Goal: Task Accomplishment & Management: Use online tool/utility

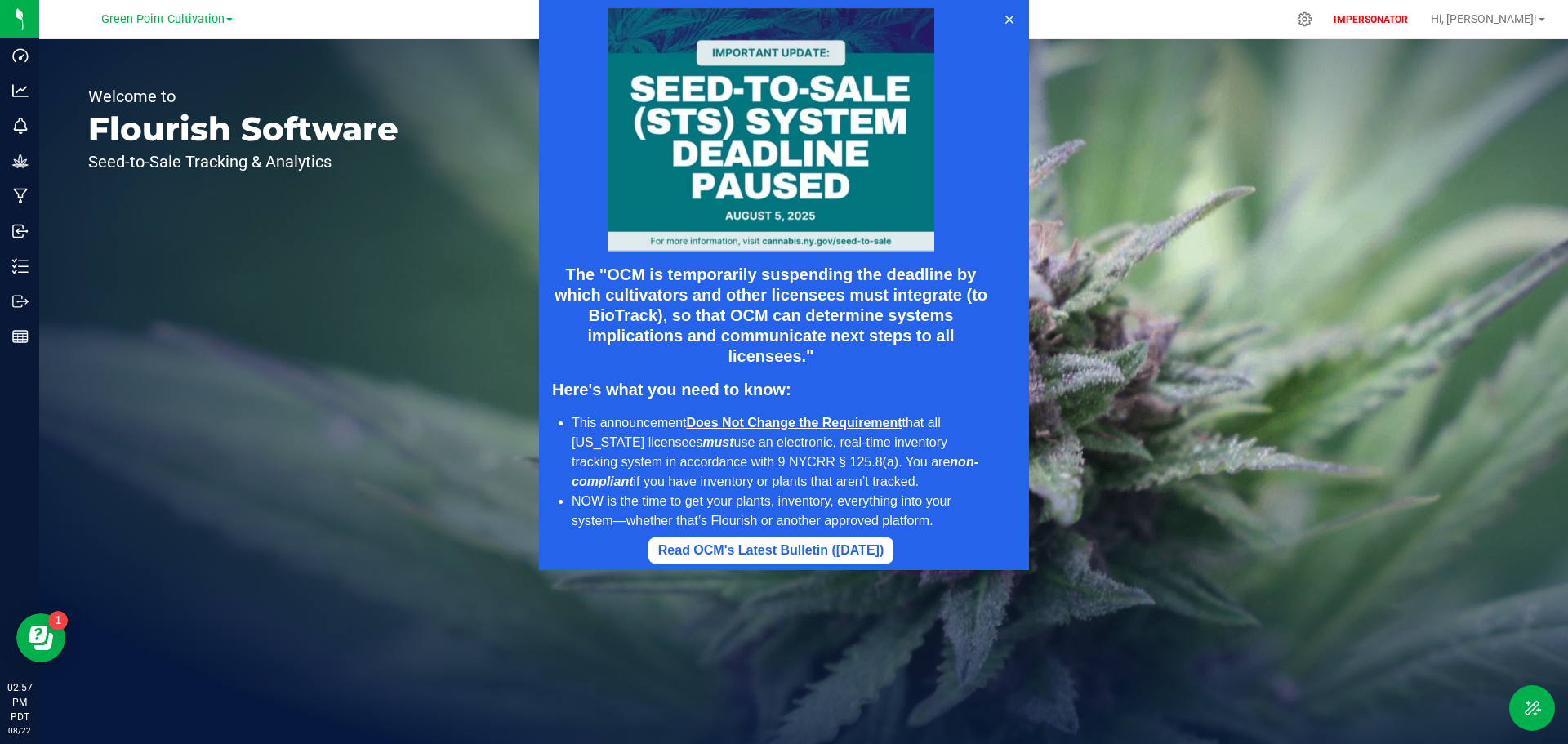
click at [18, 195] on div at bounding box center [784, 285] width 1568 height 570
click at [1010, 19] on icon at bounding box center [1010, 20] width 8 height 8
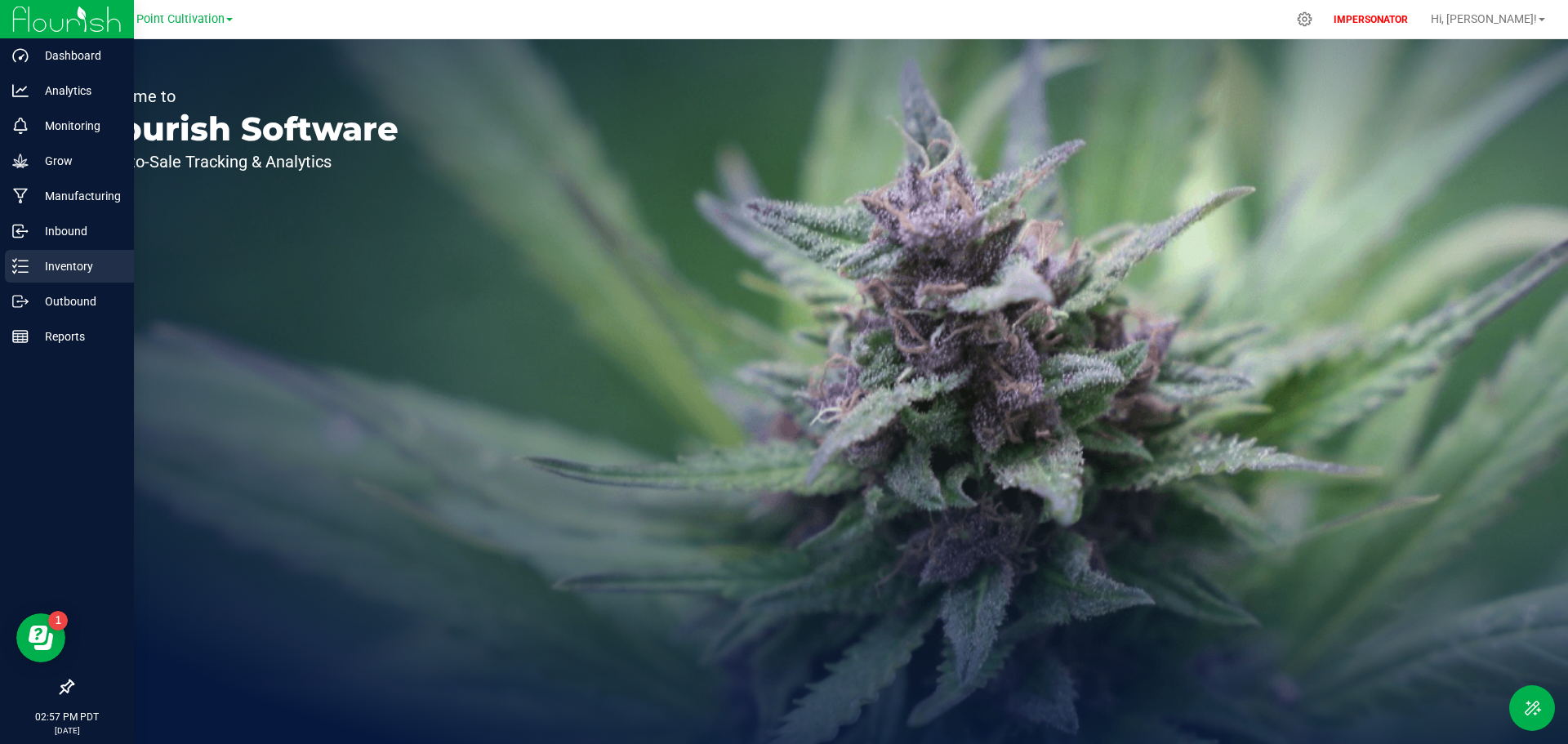
click at [54, 253] on div "Inventory" at bounding box center [69, 266] width 129 height 33
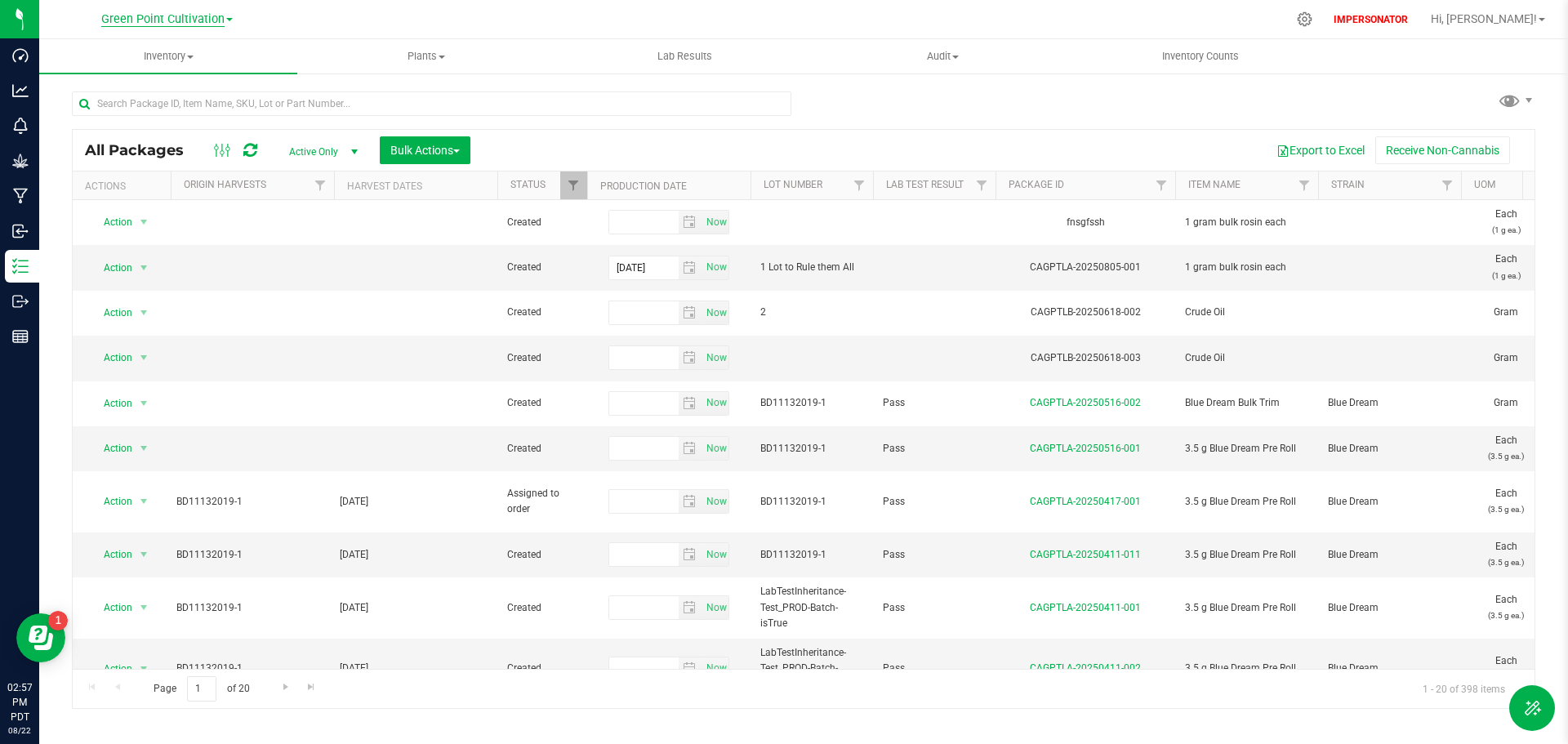
click at [208, 24] on span "Green Point Cultivation" at bounding box center [163, 20] width 124 height 15
drag, startPoint x: 145, startPoint y: 90, endPoint x: 144, endPoint y: 81, distance: 9.1
click at [144, 81] on ul "Green Point Cultivation Green Point Distribution Green Point Manufacturing Gree…" at bounding box center [166, 90] width 238 height 116
click at [160, 19] on span "Green Point Cultivation" at bounding box center [163, 20] width 124 height 15
click at [151, 82] on link "Green Point Distribution" at bounding box center [166, 79] width 238 height 22
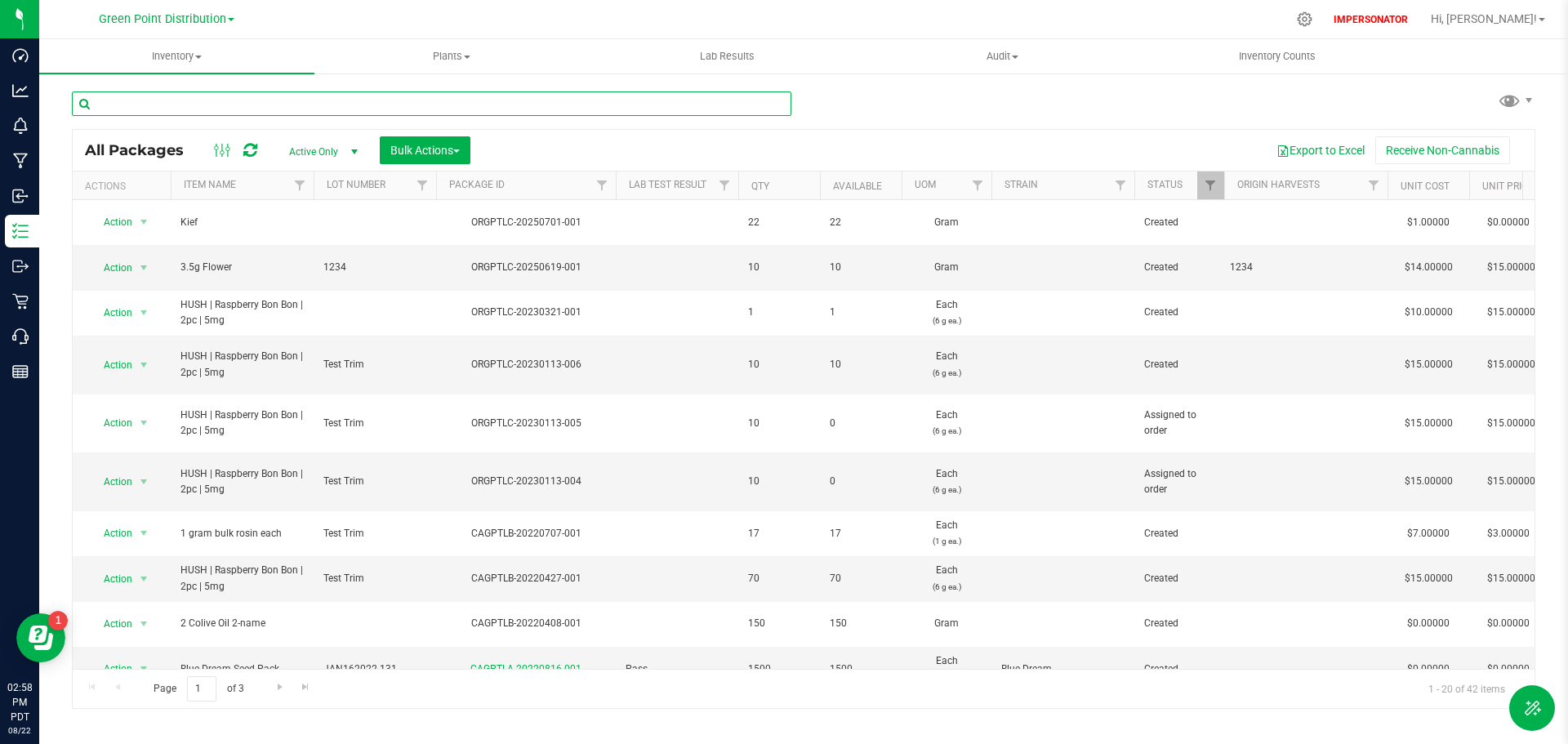
click at [243, 115] on input "text" at bounding box center [431, 104] width 719 height 25
click at [710, 50] on span "Lab Results" at bounding box center [727, 56] width 99 height 15
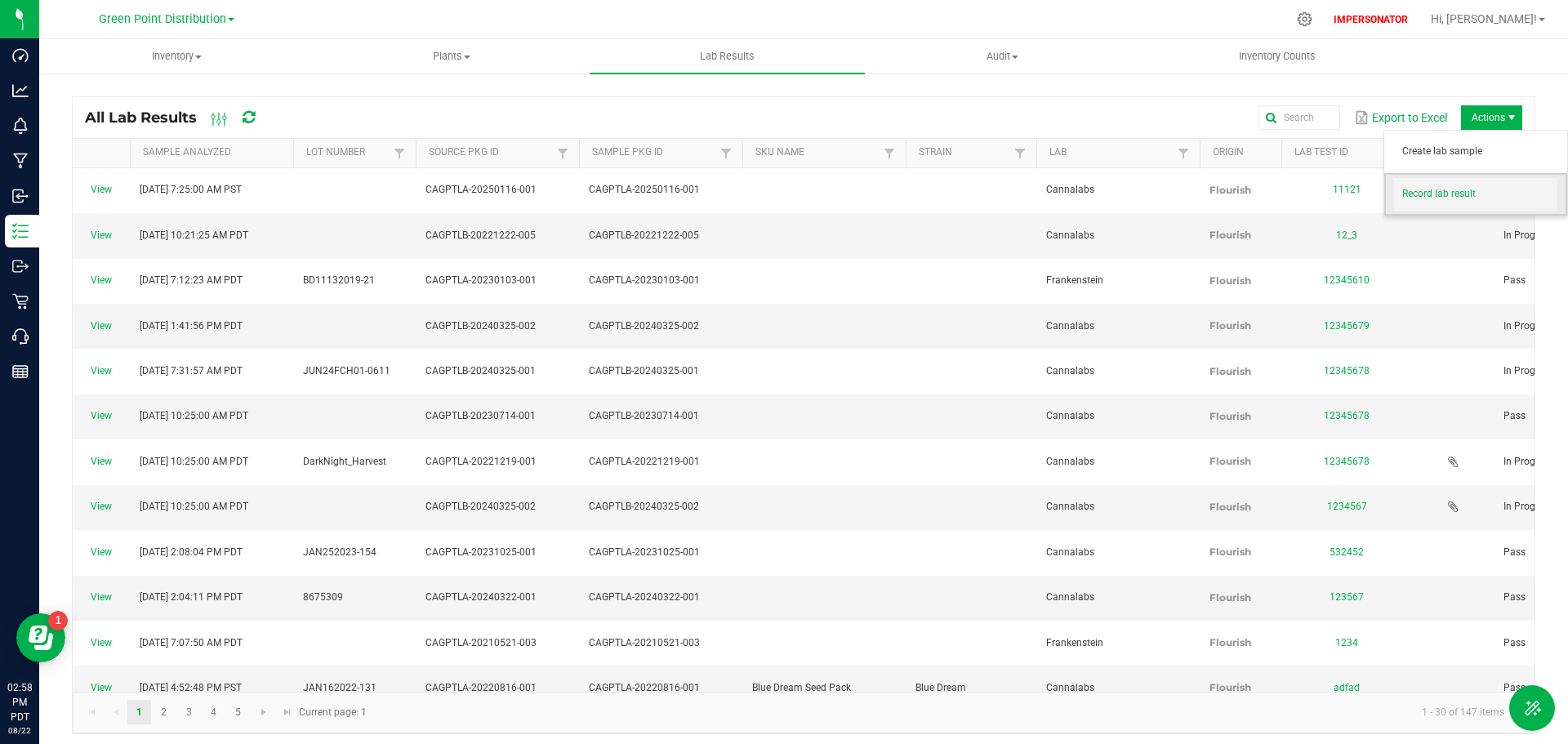
click at [1440, 195] on span "Record lab result" at bounding box center [1480, 194] width 155 height 14
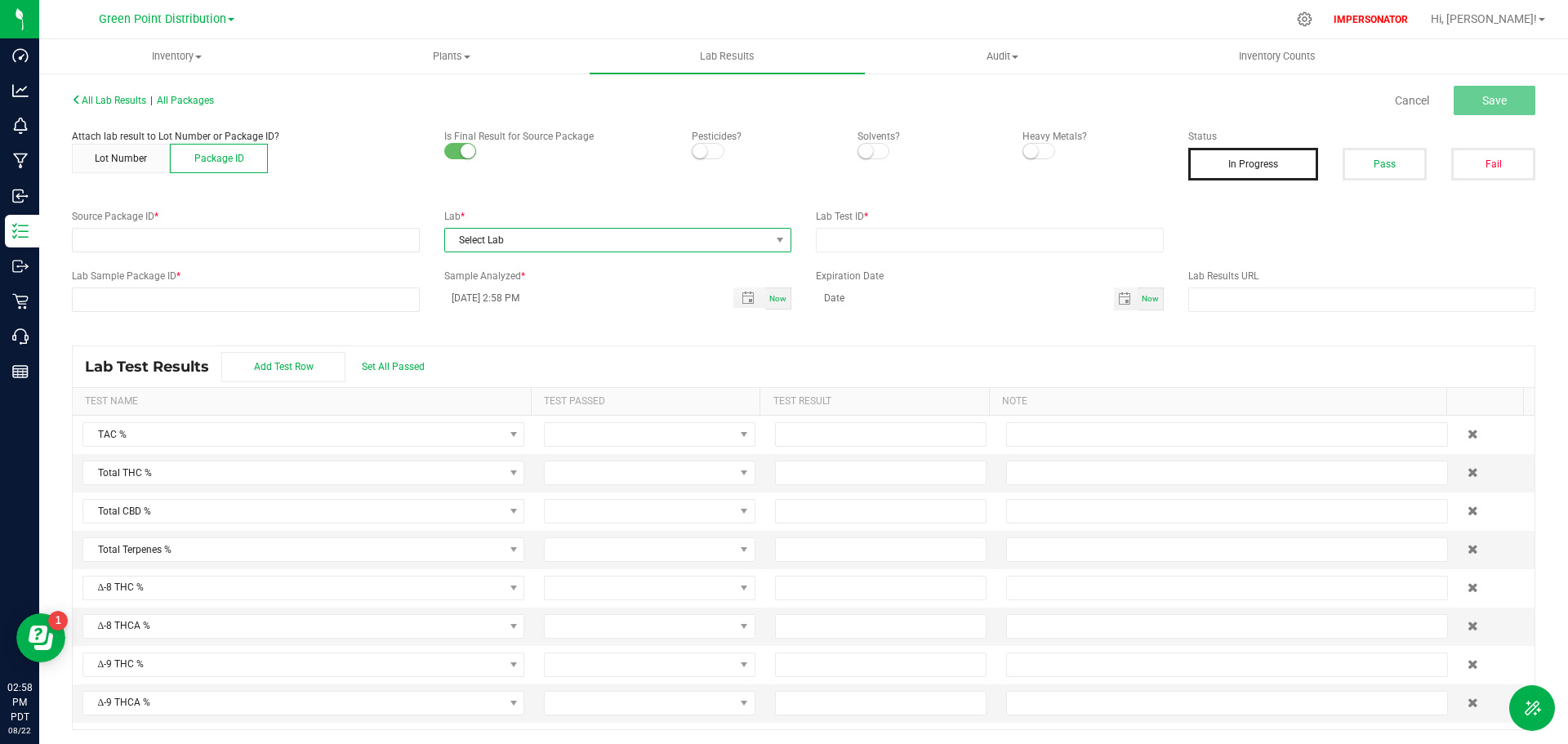
click at [494, 238] on span "Select Lab" at bounding box center [608, 240] width 326 height 23
click at [518, 315] on li "Cannalabs" at bounding box center [614, 310] width 343 height 28
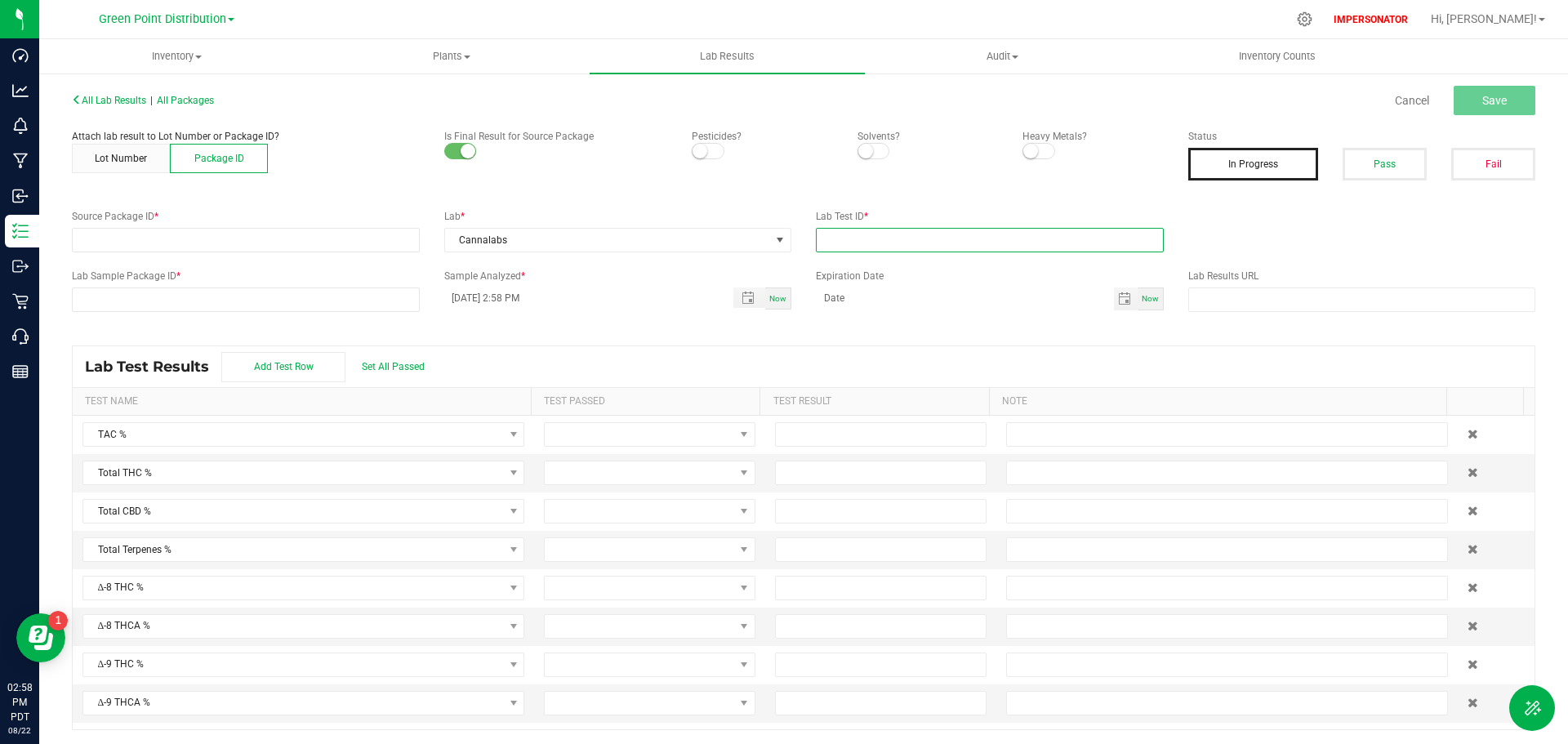
click at [844, 237] on input "text" at bounding box center [990, 240] width 348 height 25
type input "sdwdwdw"
click at [172, 244] on input "NO DATA FOUND" at bounding box center [246, 240] width 346 height 23
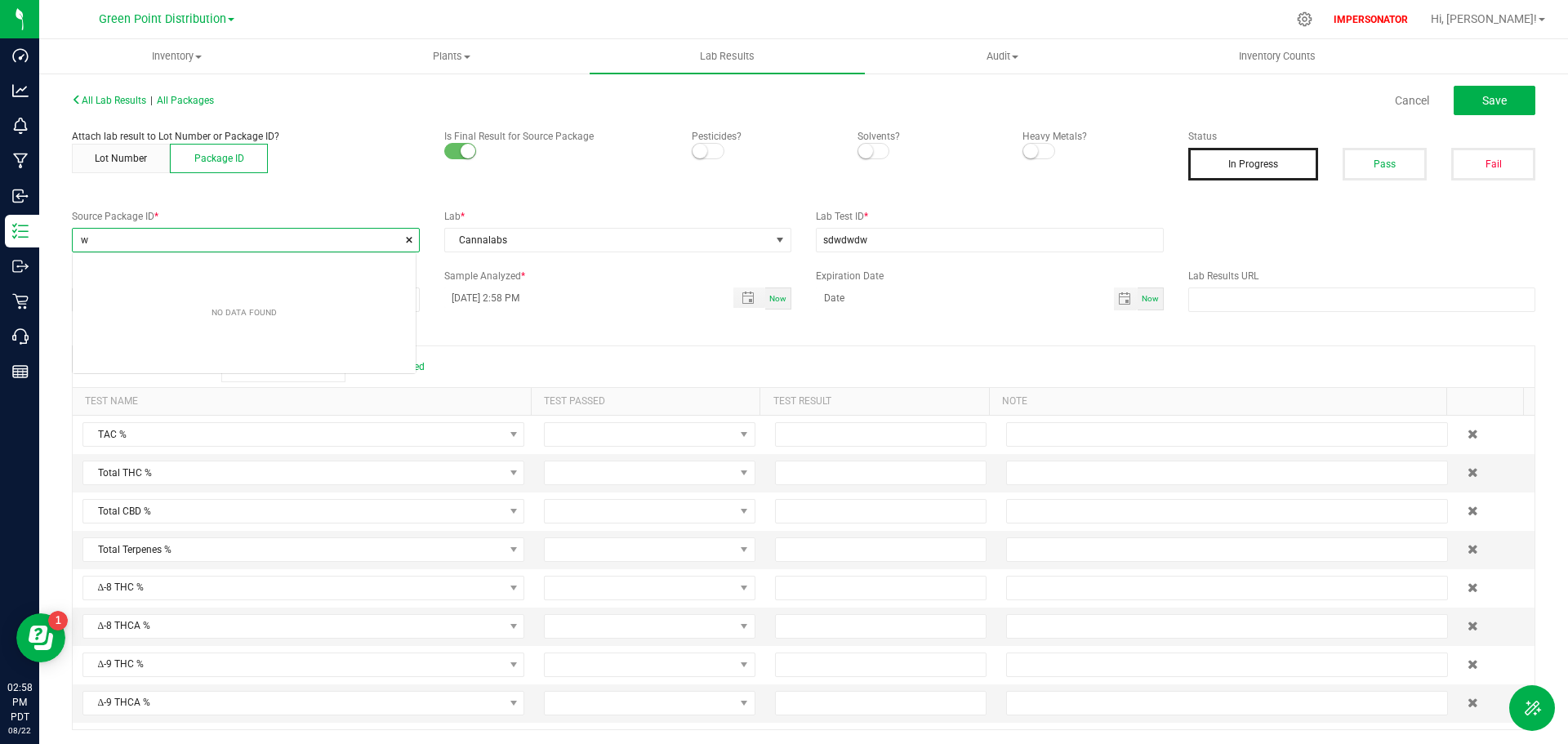
scroll to position [23, 343]
type input "w"
click at [119, 155] on button "Lot Number" at bounding box center [120, 158] width 98 height 30
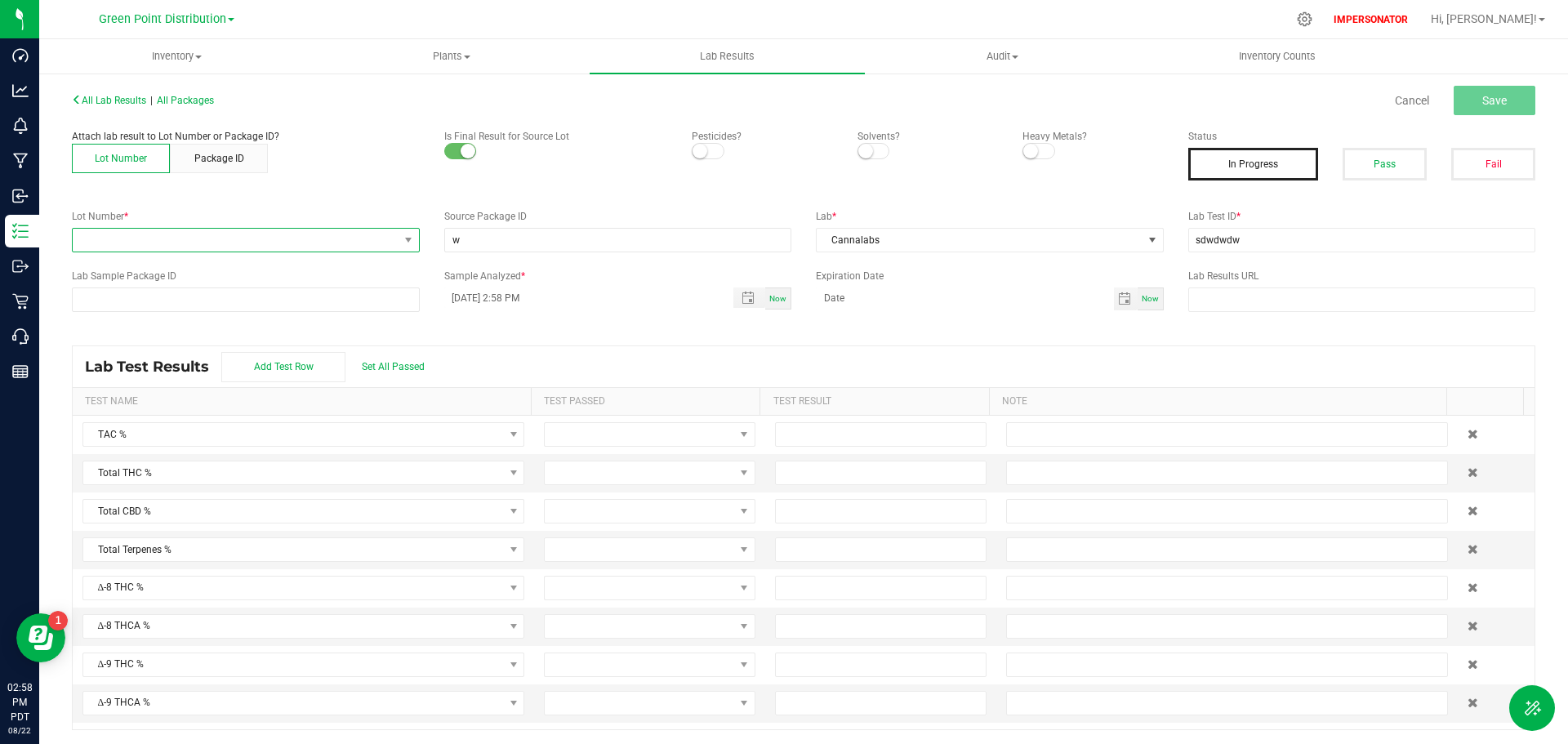
click at [177, 228] on span at bounding box center [235, 240] width 326 height 23
click at [130, 373] on li "#1" at bounding box center [244, 377] width 343 height 23
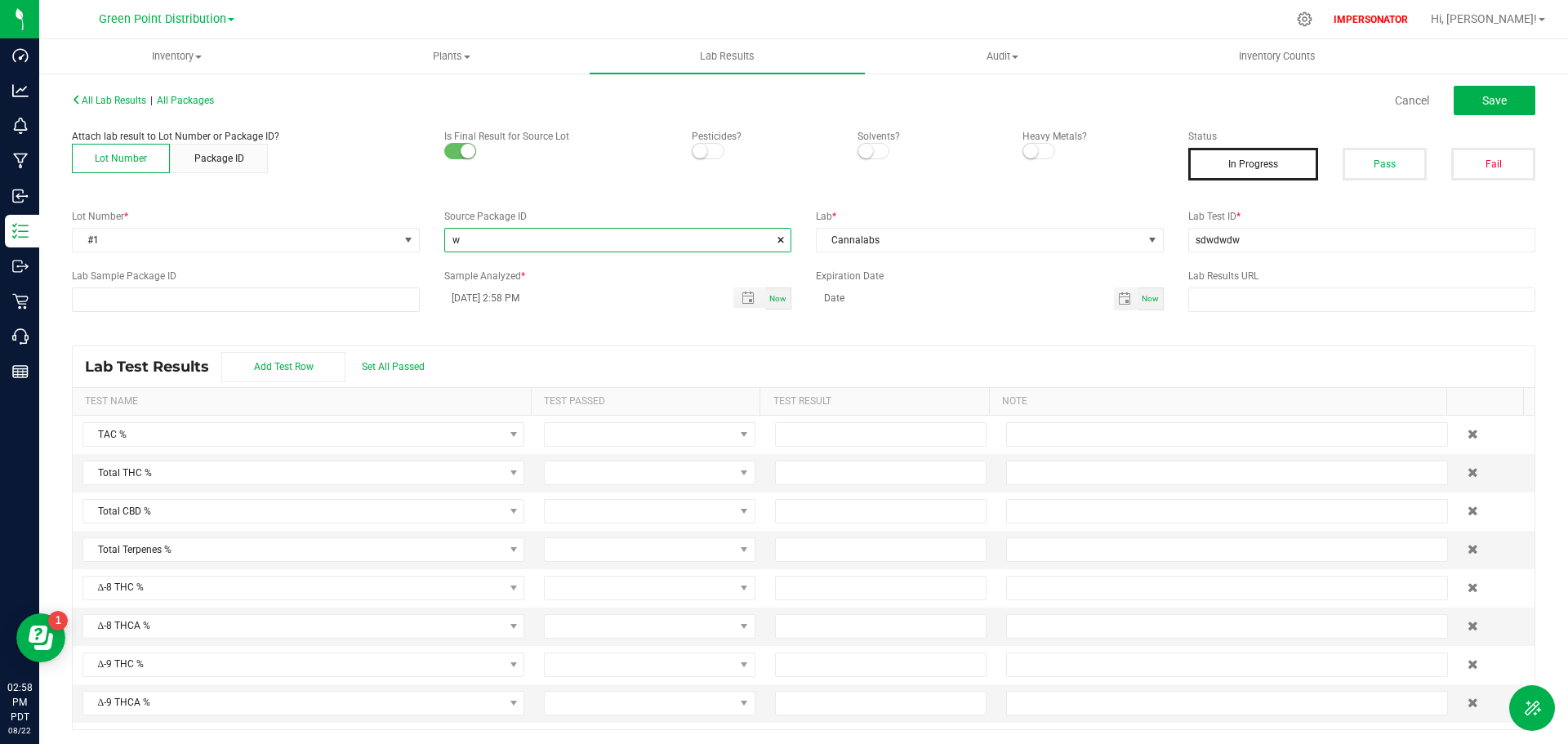
click at [502, 245] on input "w" at bounding box center [619, 240] width 346 height 23
click at [1393, 160] on button "Pass" at bounding box center [1385, 164] width 84 height 33
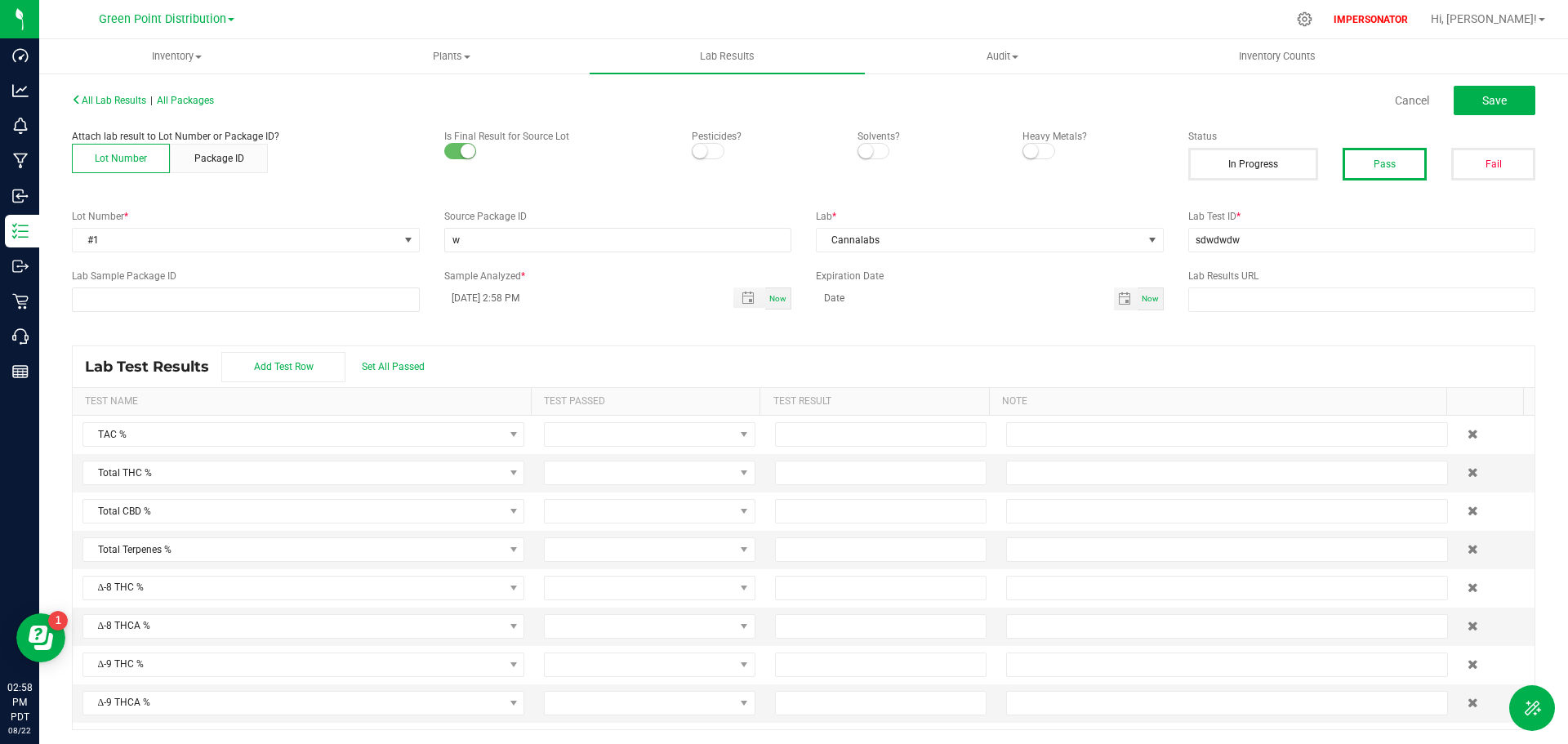
click at [1478, 116] on div "All Lab Results | All Packages Cancel Save" at bounding box center [803, 101] width 1488 height 41
click at [1482, 106] on span "Save" at bounding box center [1495, 101] width 25 height 13
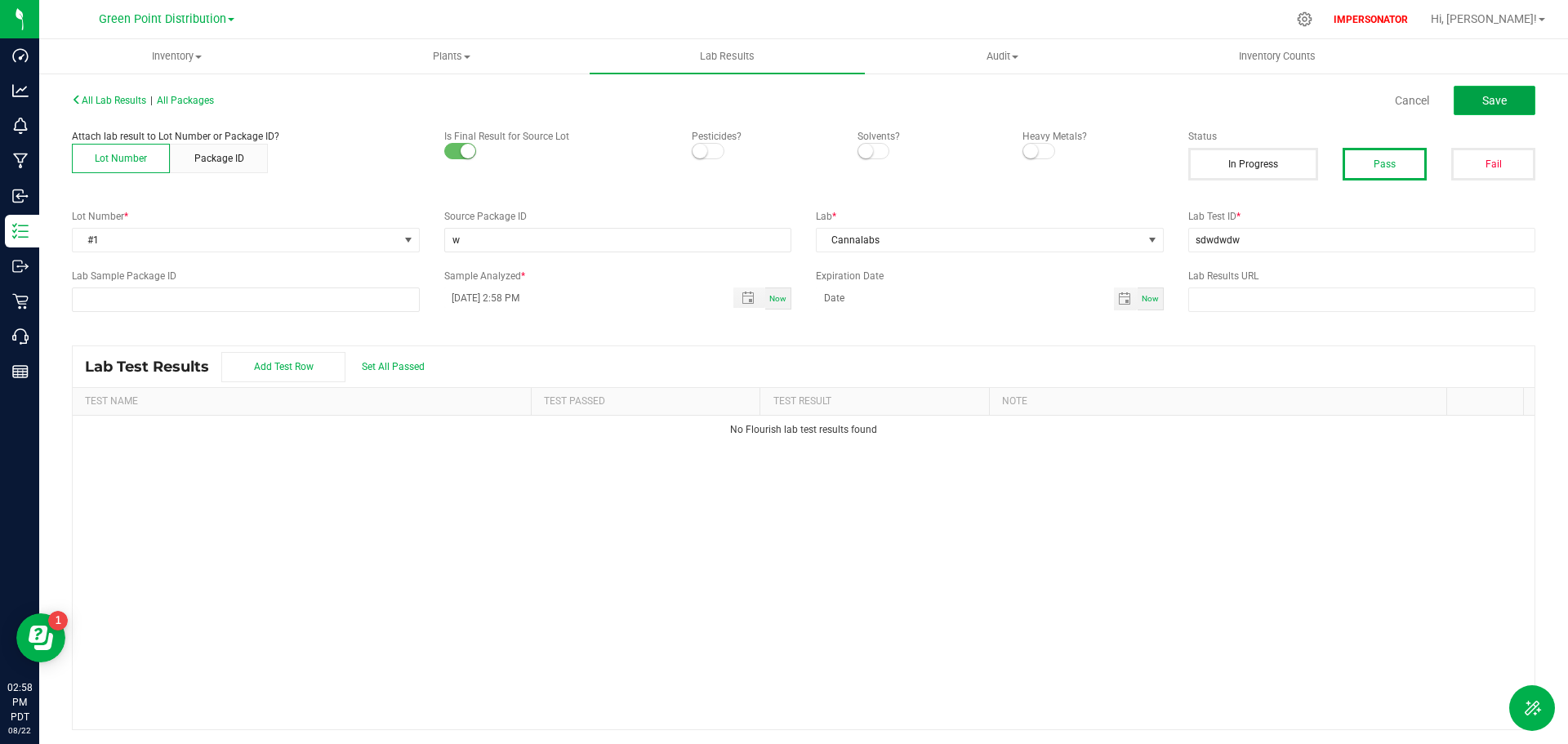
click at [1482, 103] on span "Save" at bounding box center [1495, 101] width 25 height 13
click at [276, 233] on span "#1" at bounding box center [235, 240] width 326 height 23
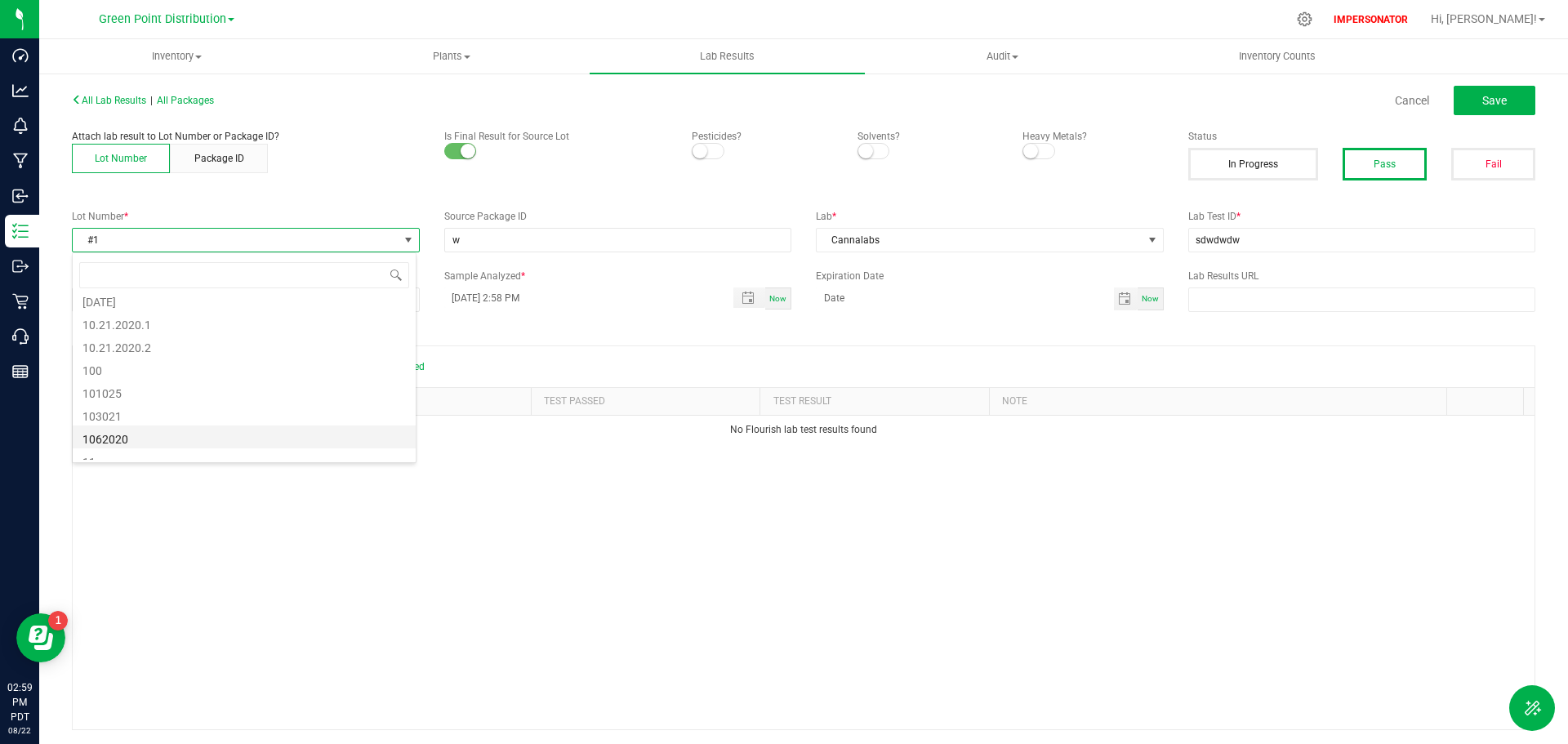
scroll to position [572, 0]
click at [143, 426] on li "1062020" at bounding box center [244, 422] width 343 height 23
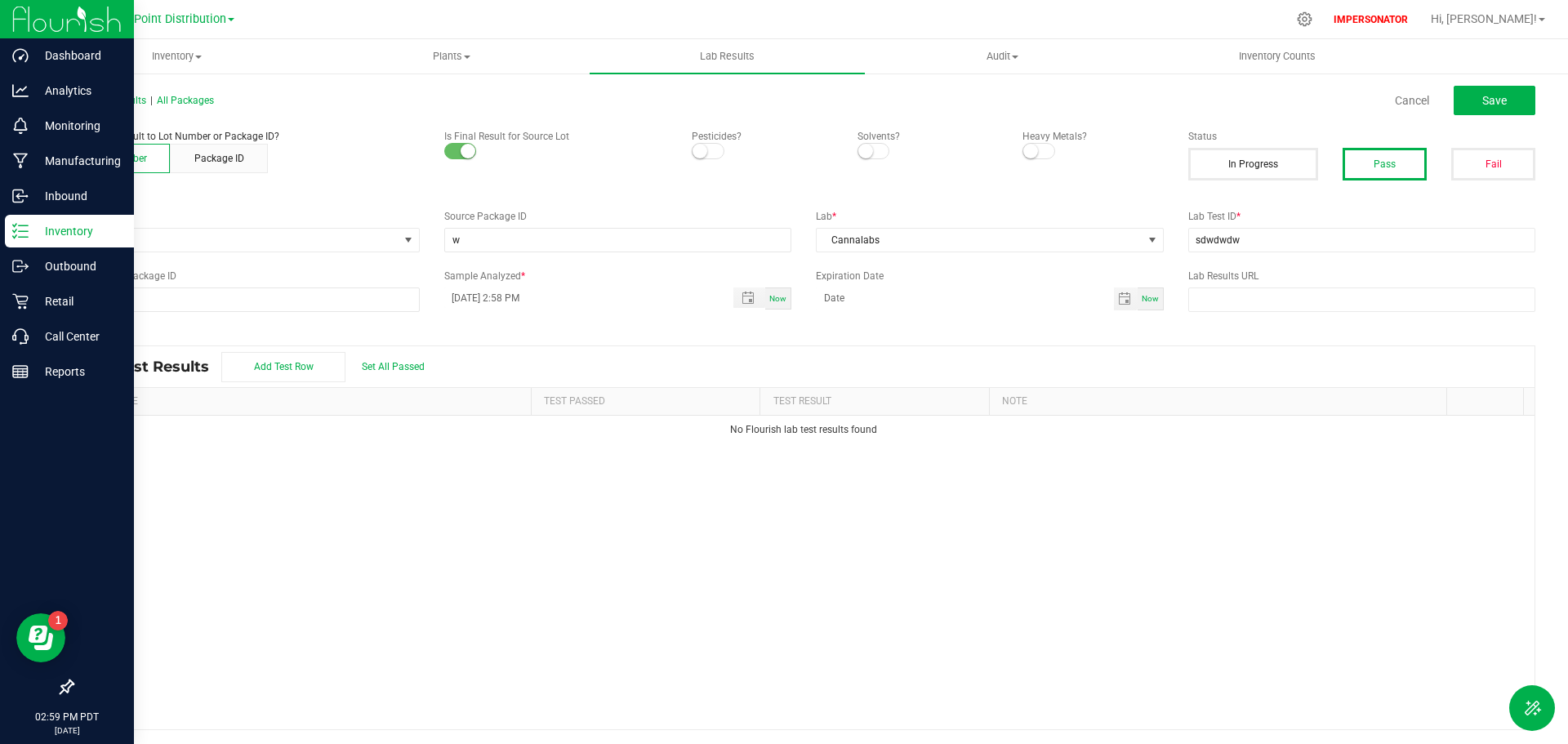
click at [21, 227] on icon at bounding box center [21, 231] width 16 height 16
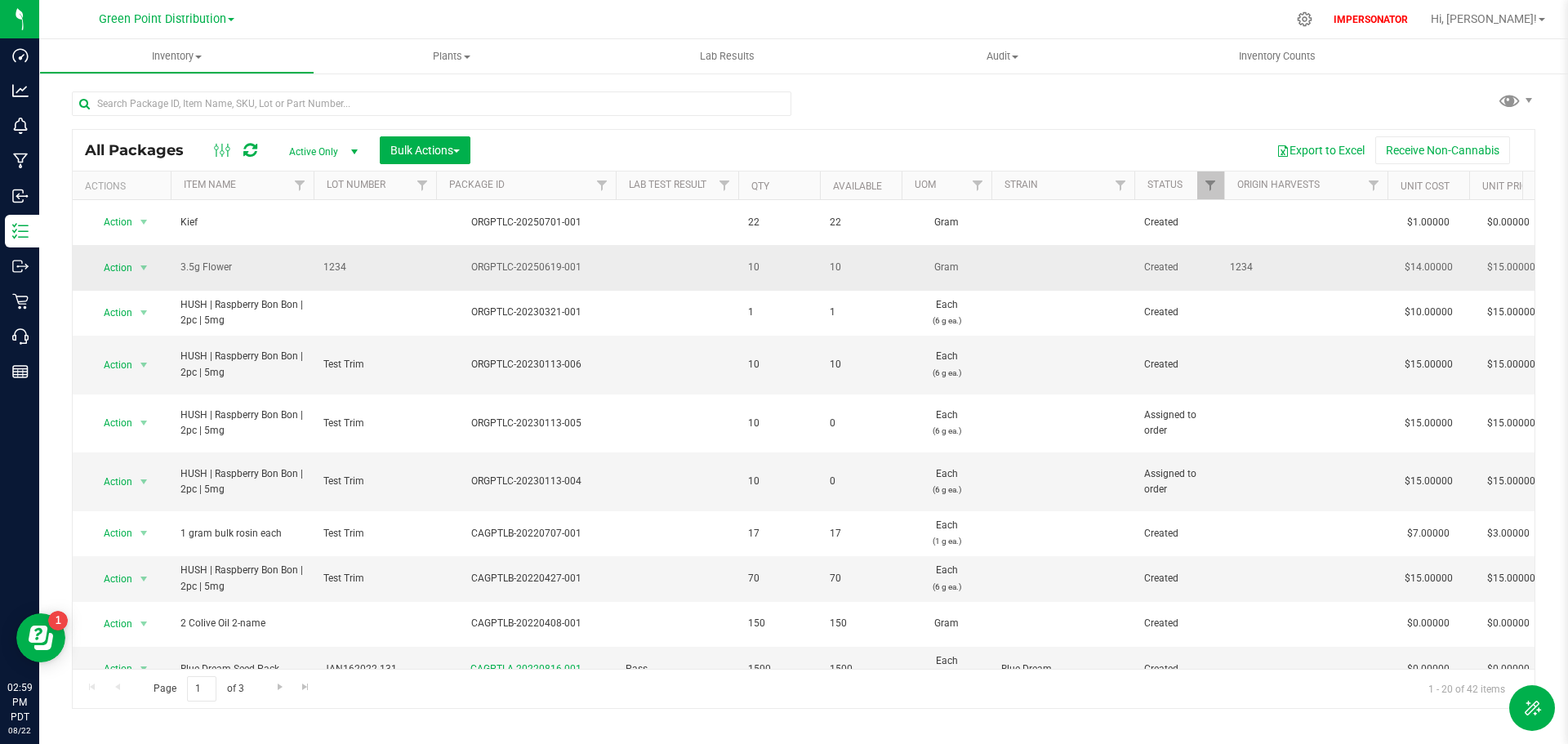
drag, startPoint x: 348, startPoint y: 252, endPoint x: 309, endPoint y: 249, distance: 39.1
click at [734, 54] on span "Lab Results" at bounding box center [727, 56] width 99 height 15
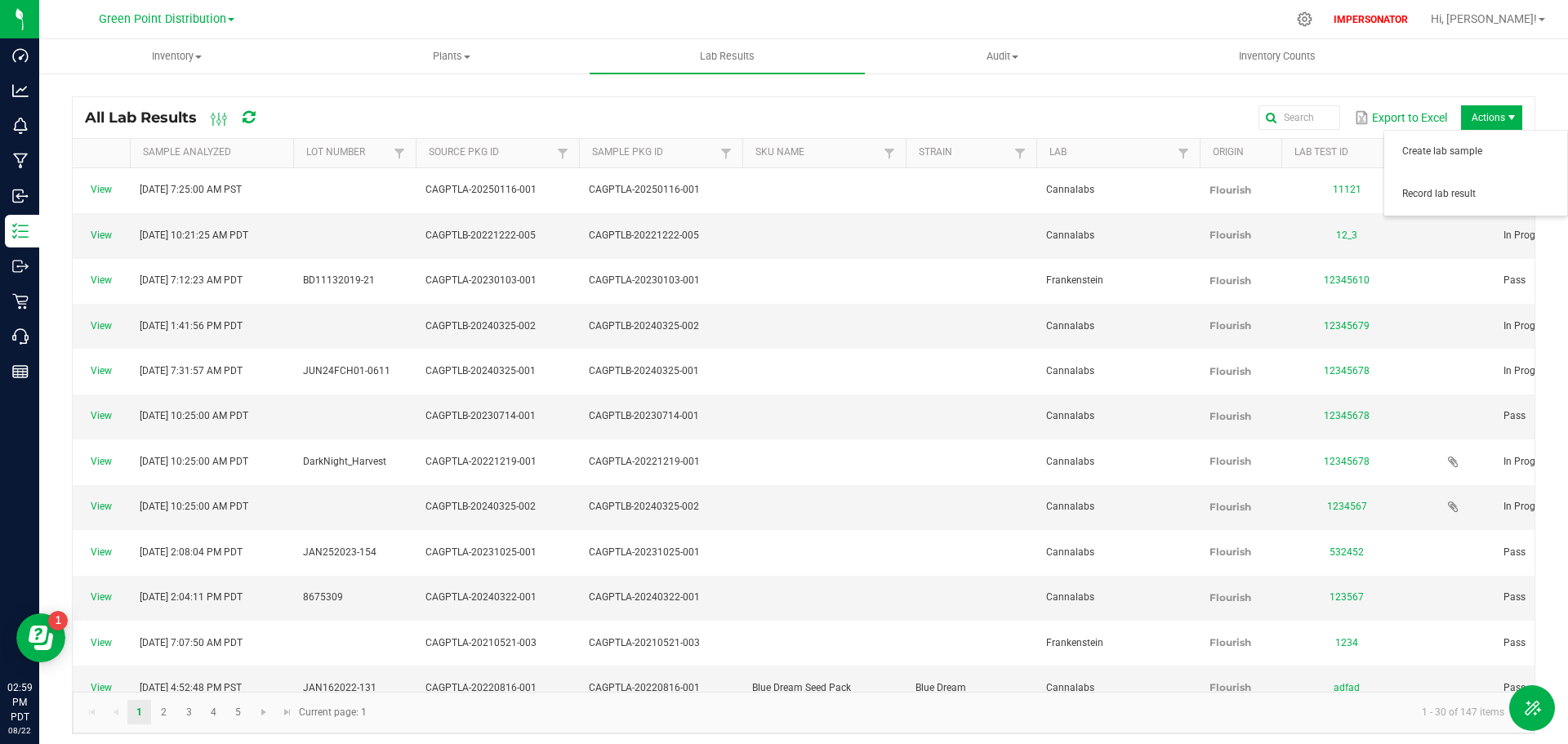
click at [1476, 117] on span "Actions" at bounding box center [1491, 118] width 61 height 25
click at [1445, 198] on span "Record lab result" at bounding box center [1480, 194] width 155 height 14
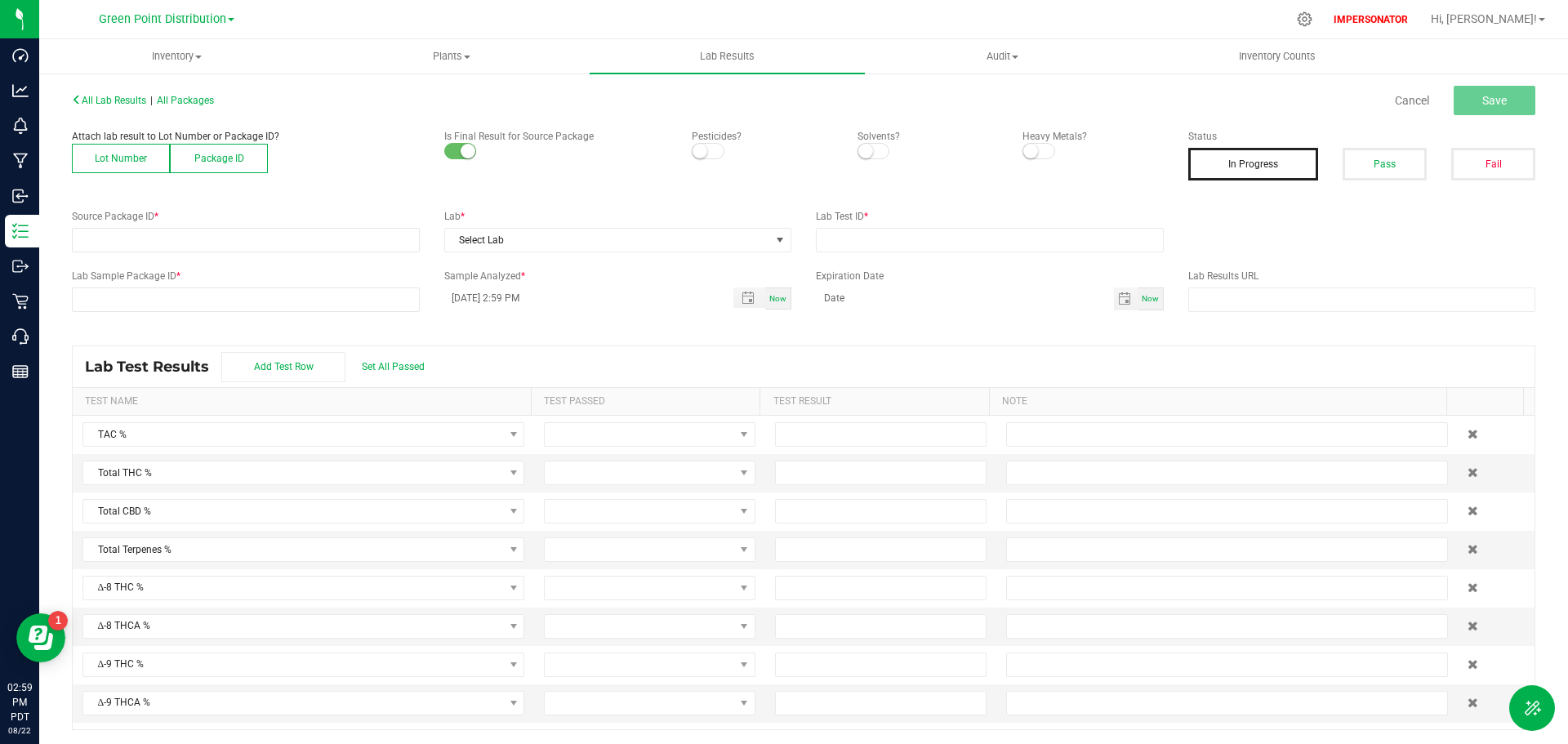
click at [125, 162] on button "Lot Number" at bounding box center [120, 158] width 98 height 30
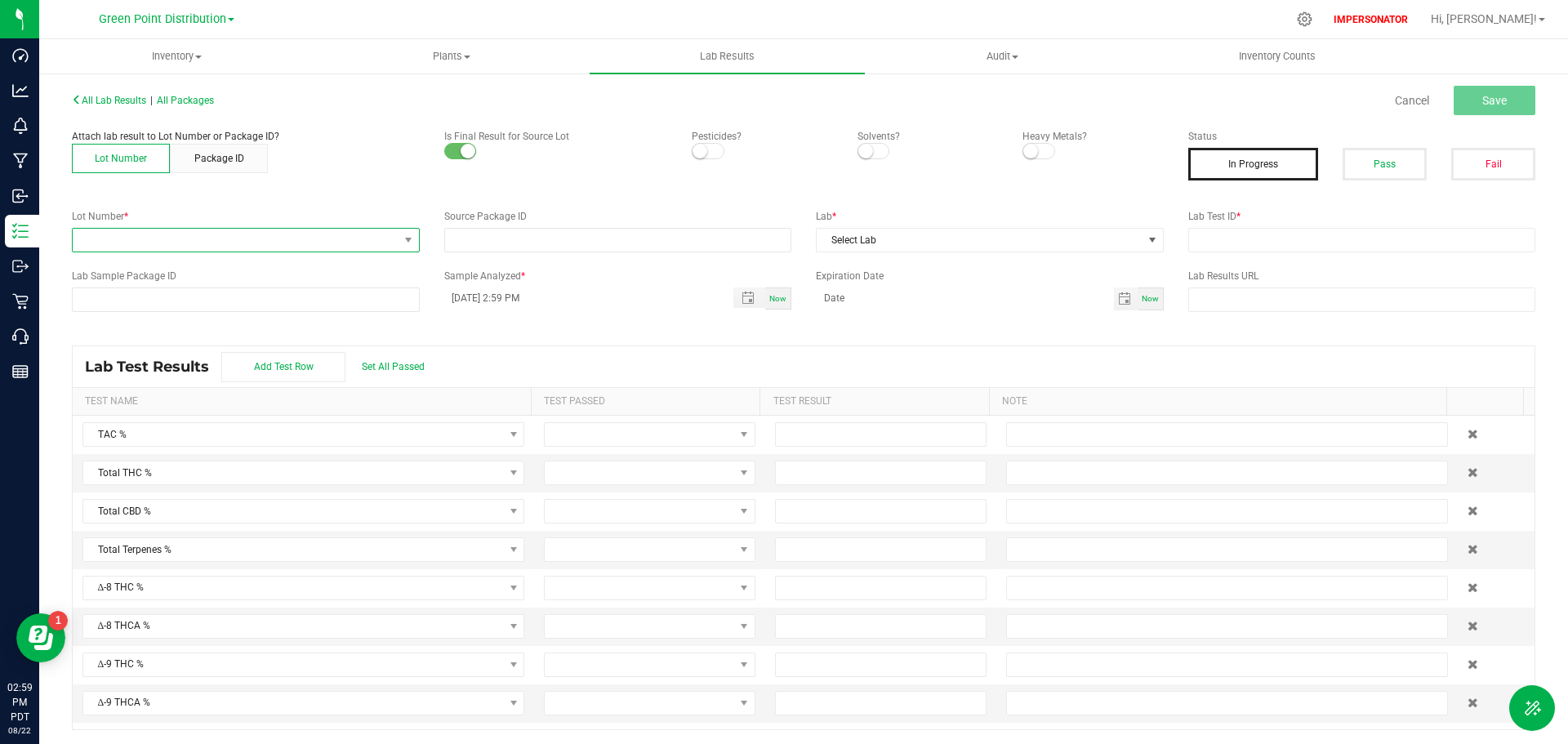
click at [120, 233] on span at bounding box center [235, 240] width 326 height 23
click at [126, 426] on li "1234" at bounding box center [244, 426] width 343 height 23
click at [911, 236] on span "Select Lab" at bounding box center [979, 240] width 326 height 23
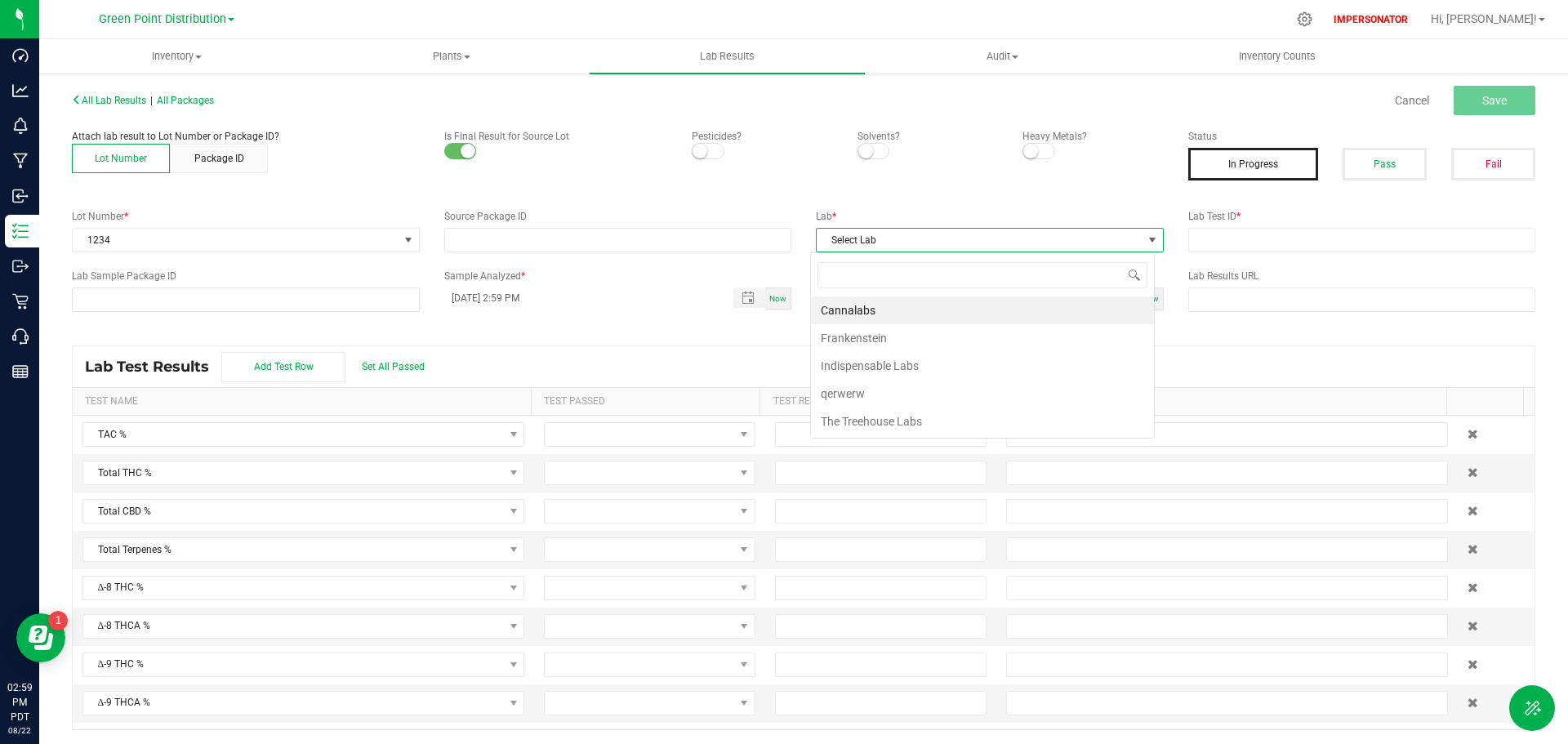
scroll to position [25, 345]
click at [866, 315] on li "Cannalabs" at bounding box center [982, 310] width 343 height 28
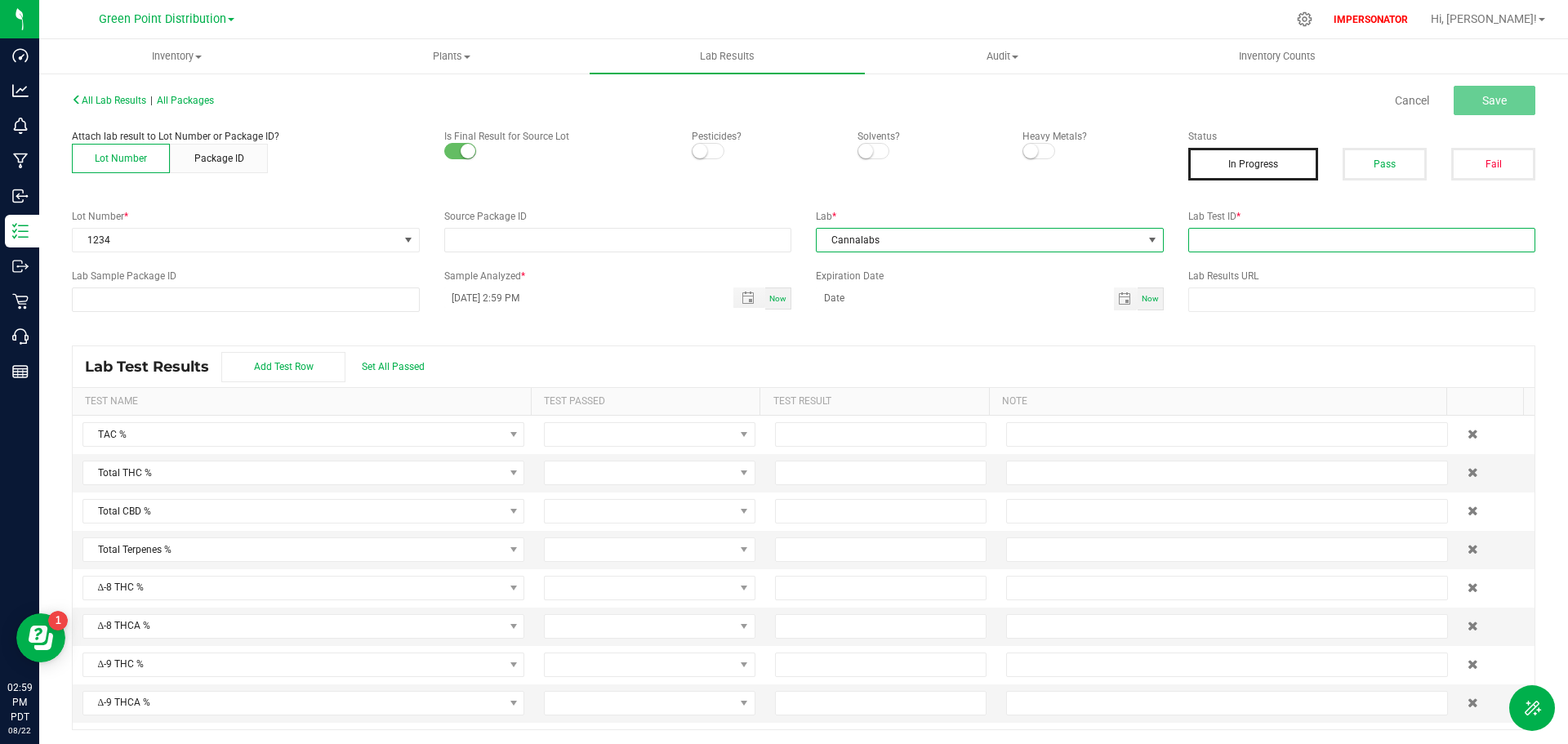
click at [1245, 247] on input "text" at bounding box center [1363, 240] width 348 height 25
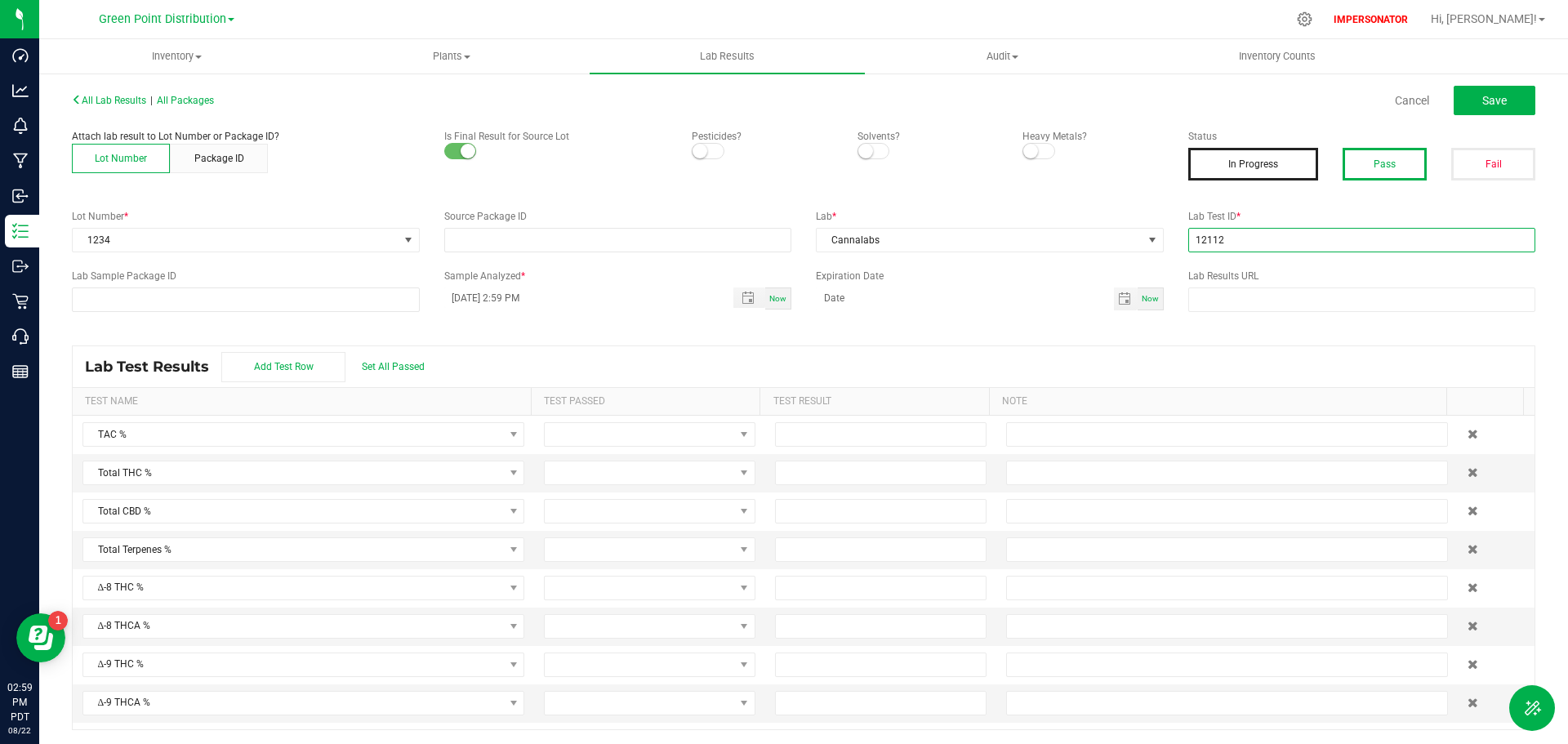
type input "12112"
click at [1384, 153] on button "Pass" at bounding box center [1385, 164] width 84 height 33
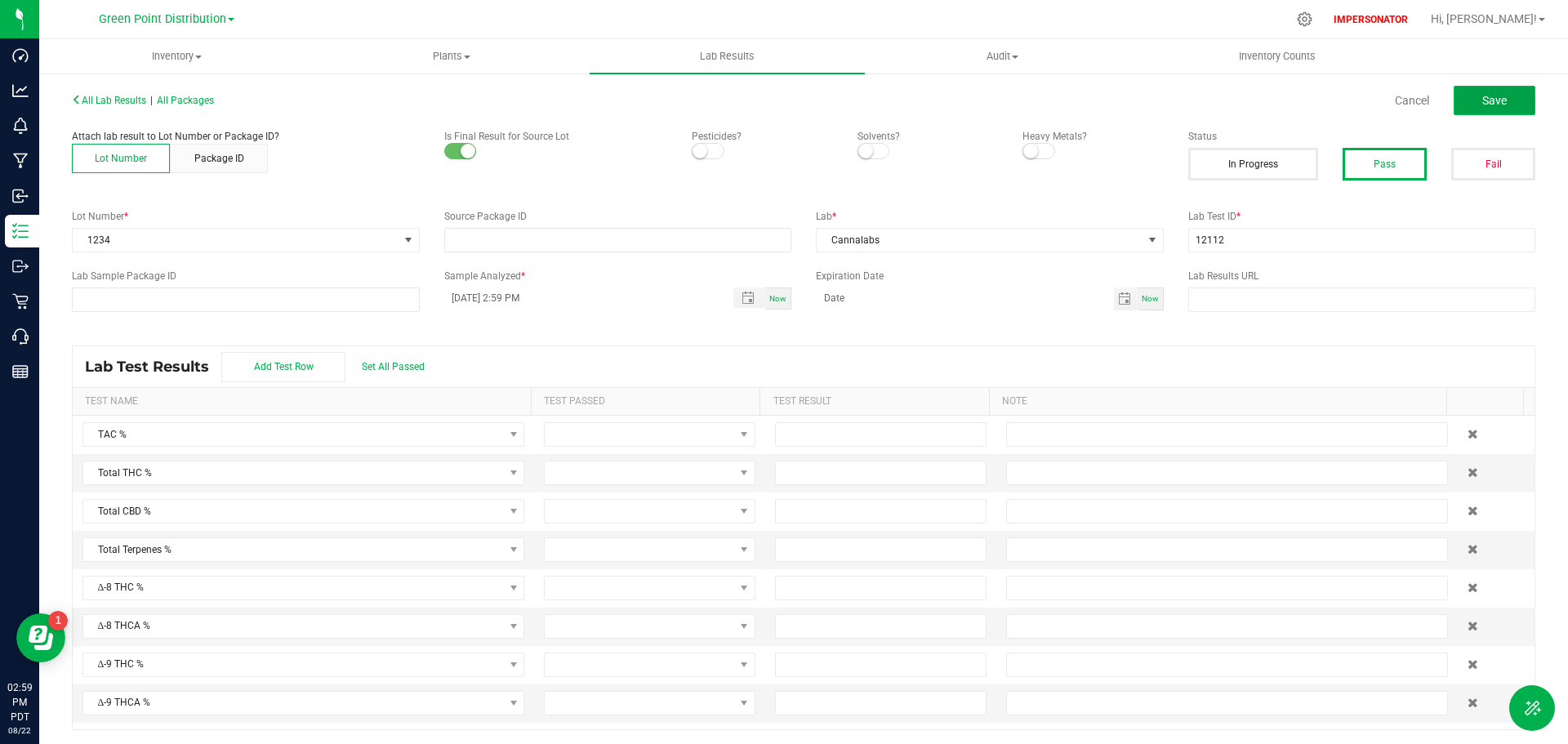
click at [1482, 100] on span "Save" at bounding box center [1495, 101] width 25 height 13
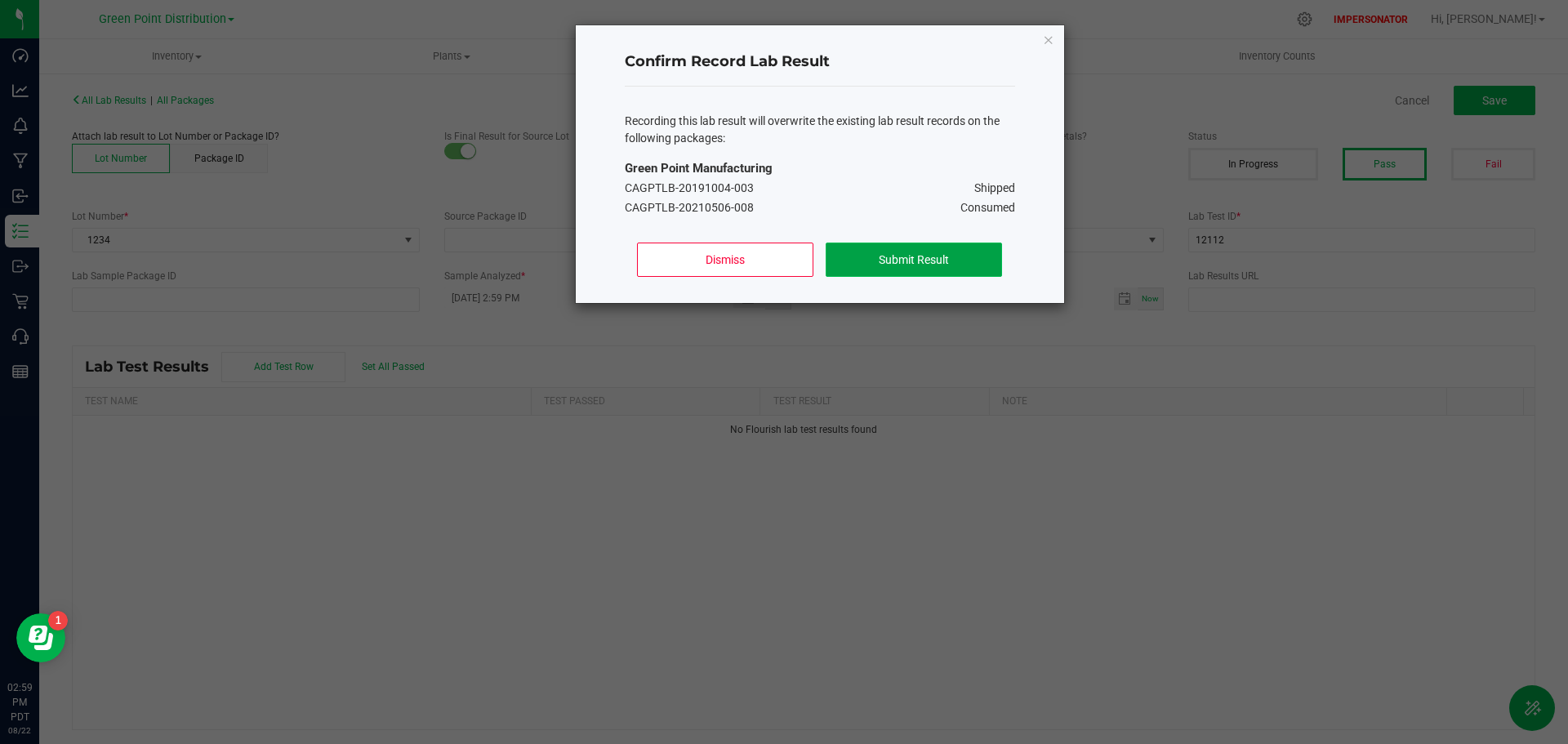
click at [911, 255] on button "Submit Result" at bounding box center [913, 260] width 176 height 35
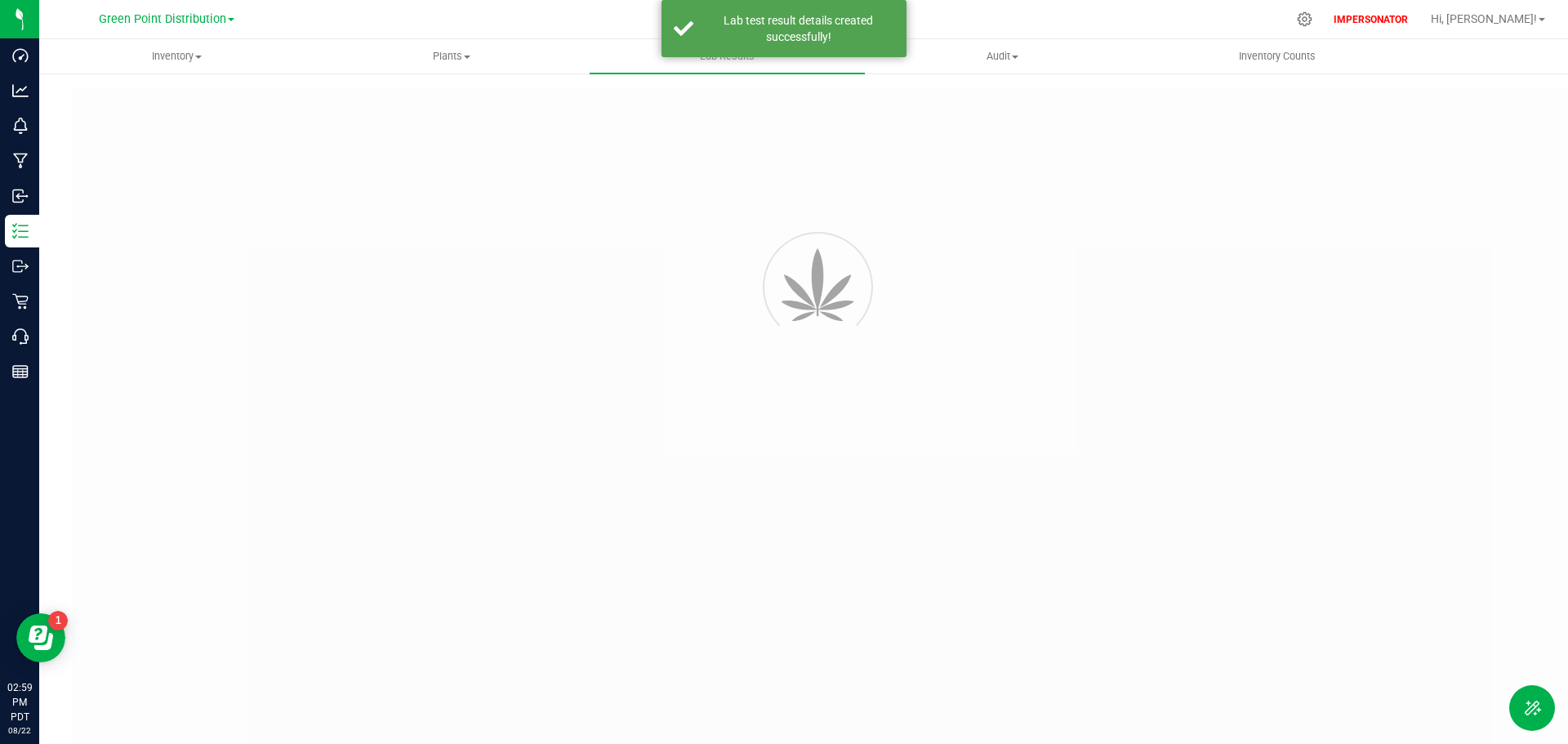
type input "12112"
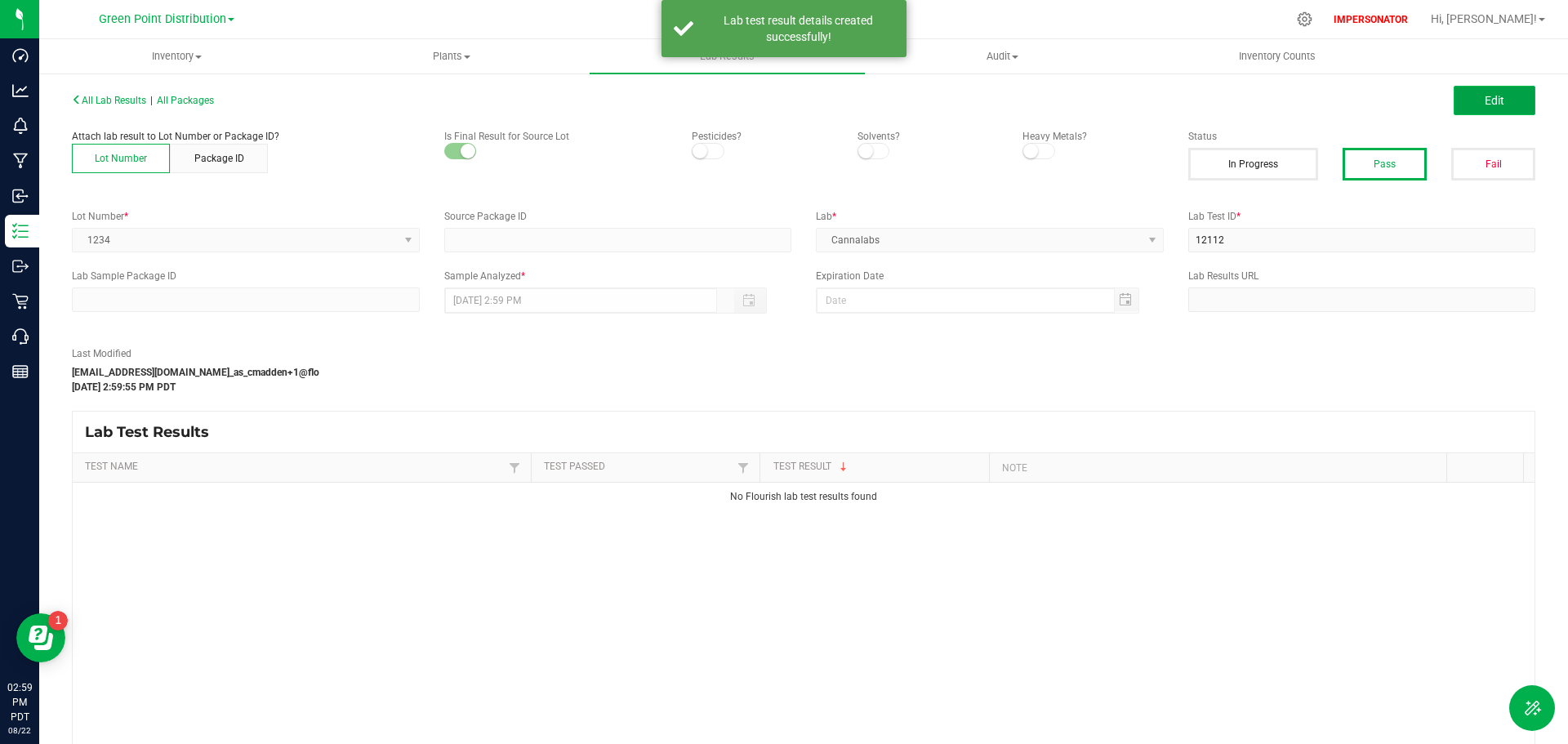
click at [1490, 106] on span "Edit" at bounding box center [1495, 101] width 20 height 13
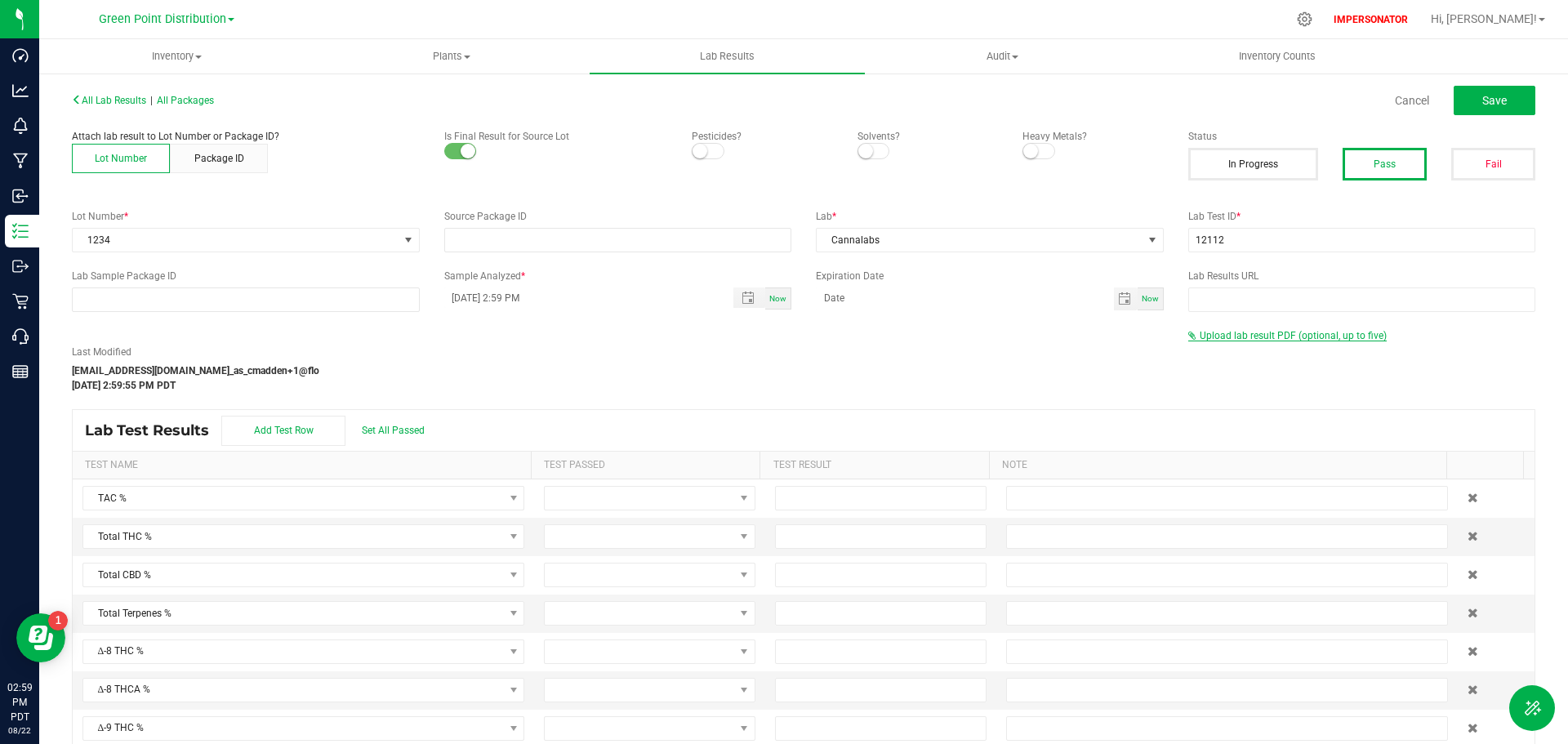
click at [1231, 338] on span "Upload lab result PDF (optional, up to five)" at bounding box center [1293, 336] width 187 height 12
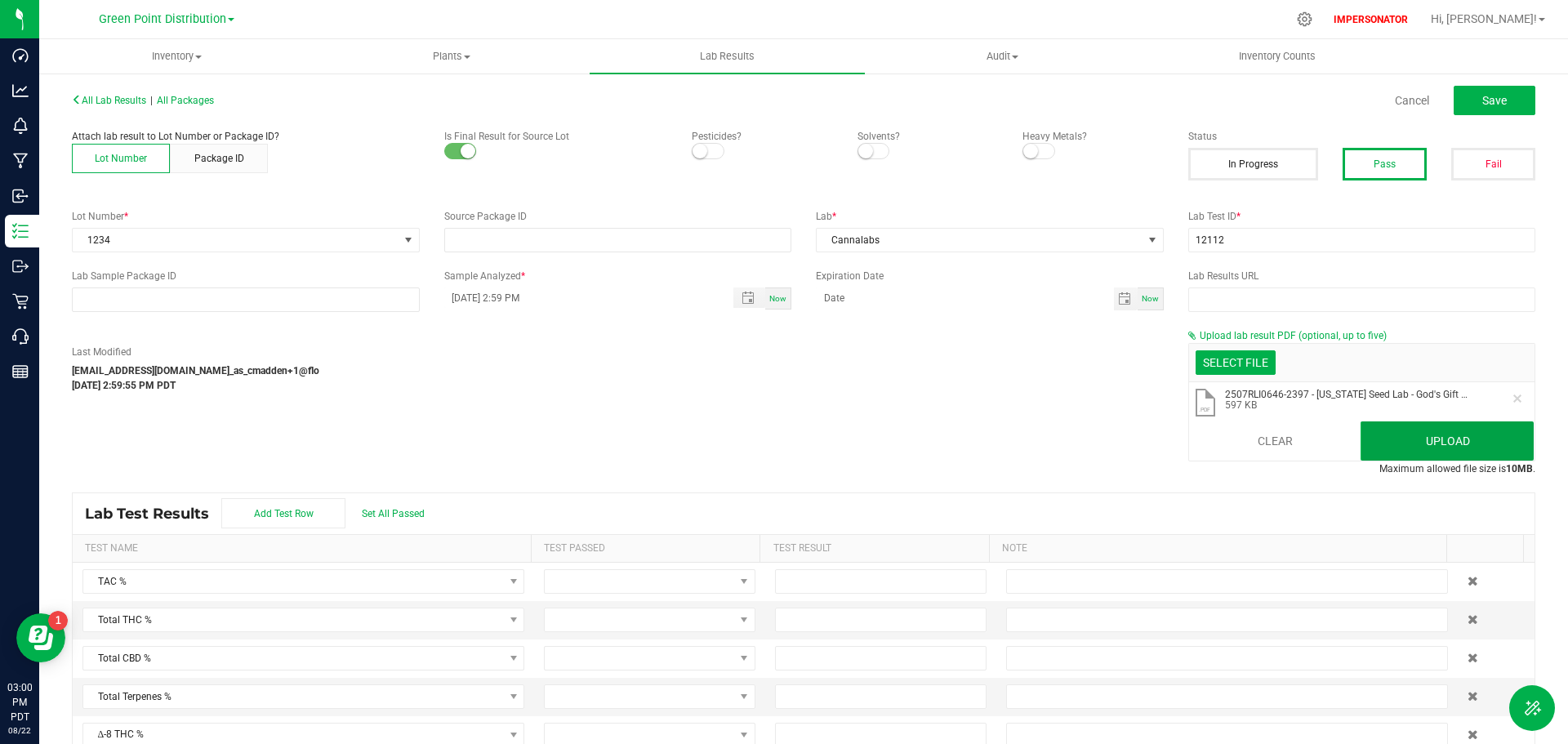
click at [1428, 441] on button "Upload" at bounding box center [1448, 441] width 173 height 40
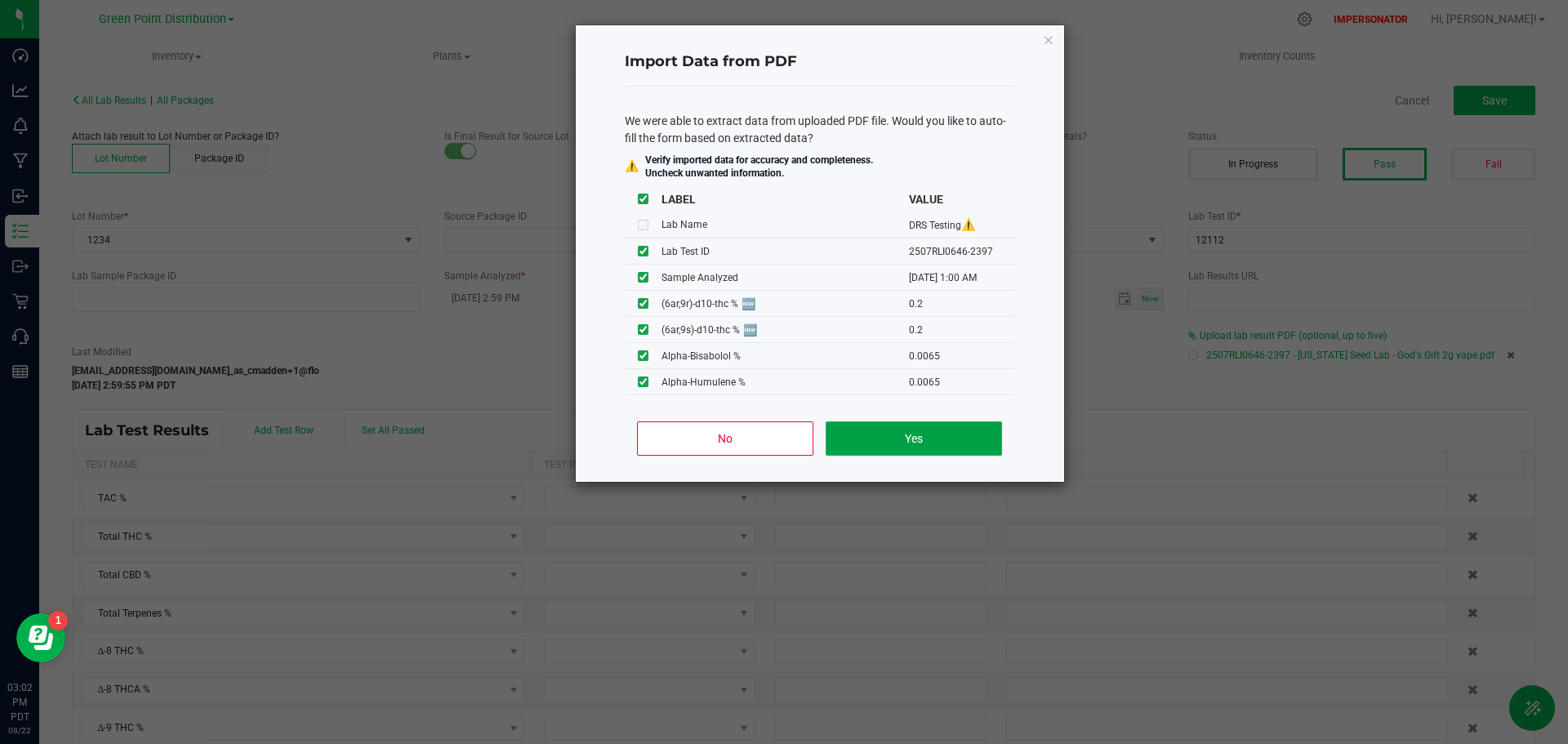
click at [902, 446] on button "Yes" at bounding box center [913, 439] width 176 height 35
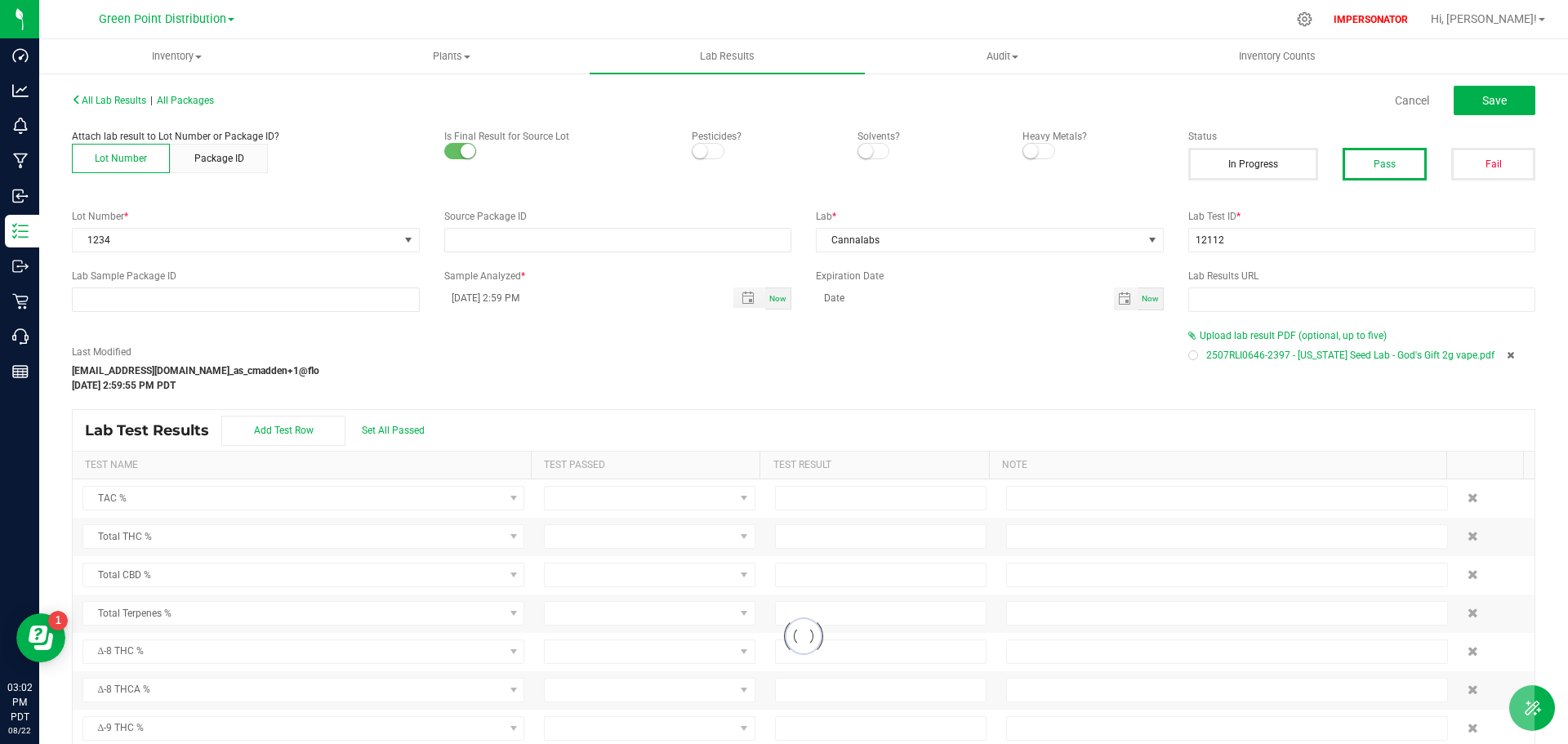
type input "[DATE] 1:00 AM"
type input "94.0800"
type input "1.8093"
type input "0.2000"
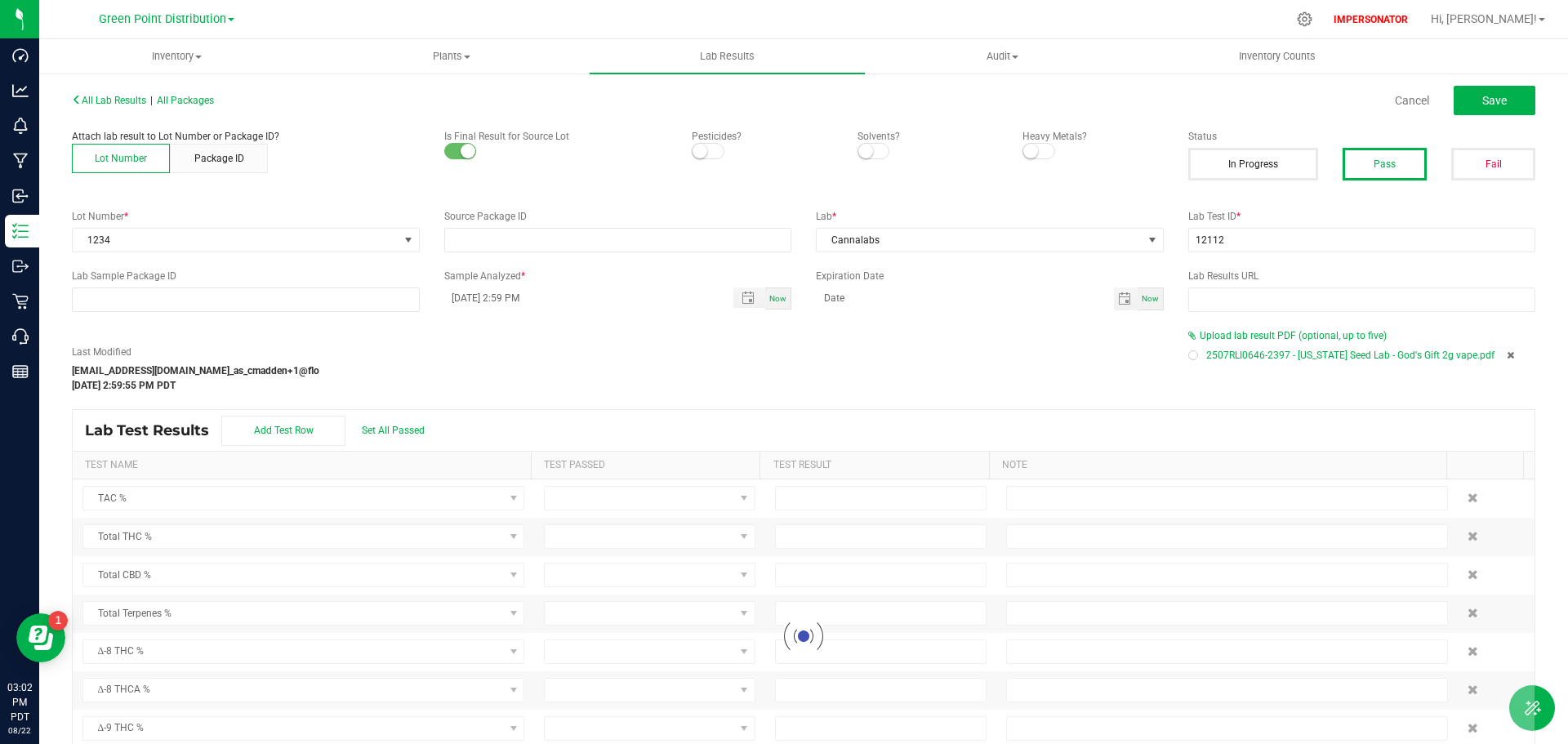
type input "0.2000"
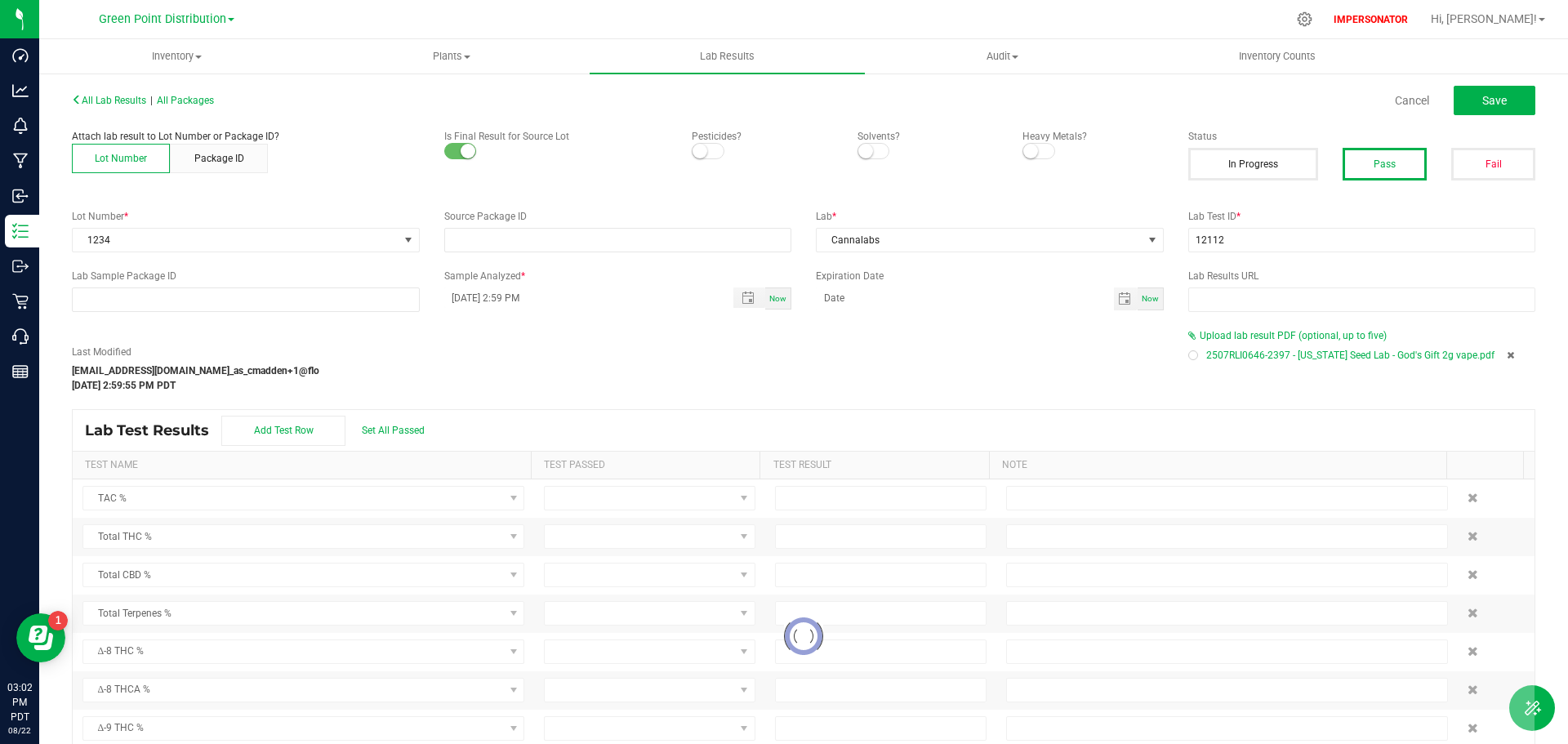
type input "0.2000"
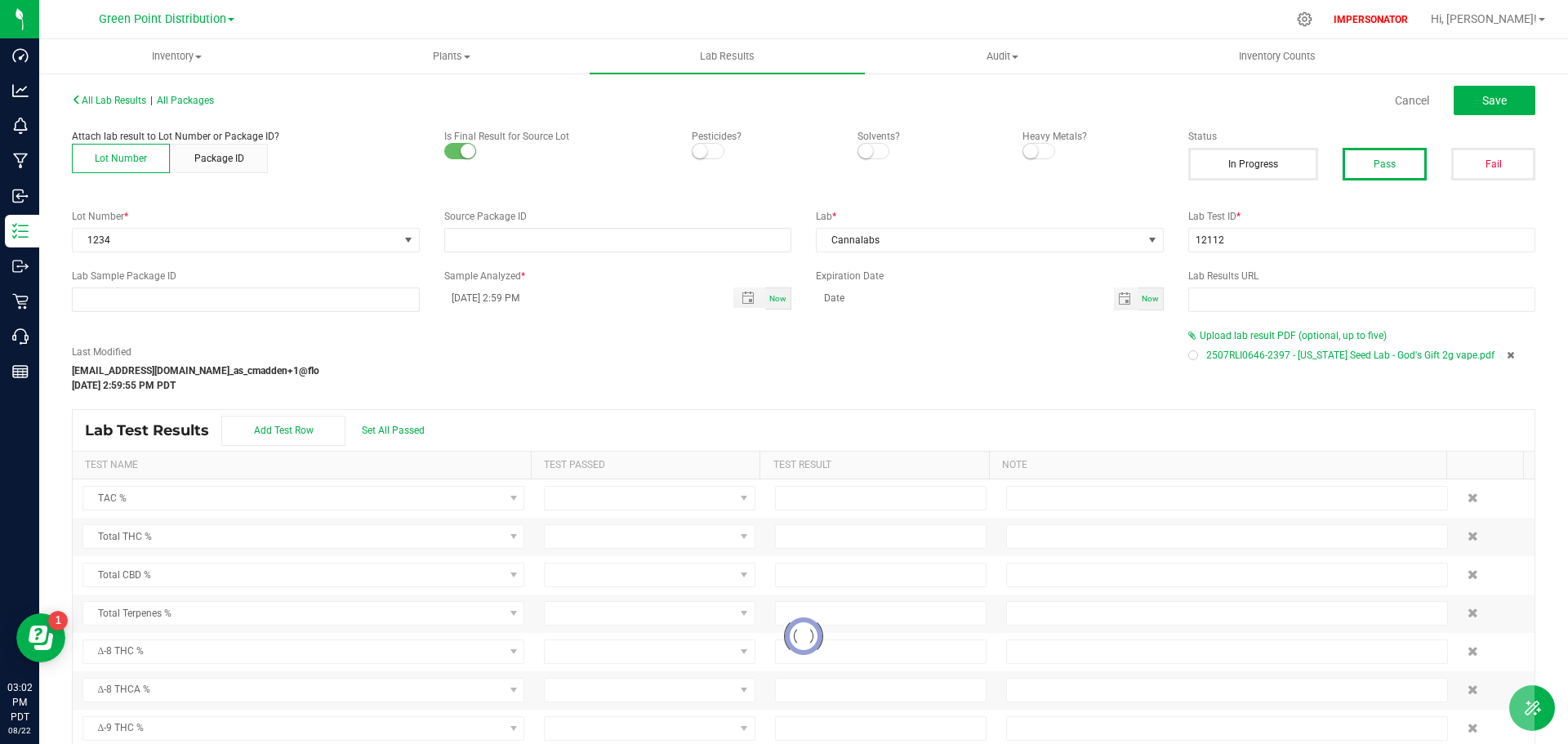
type input "0.2000"
type input "0.0065"
type input "0.0052"
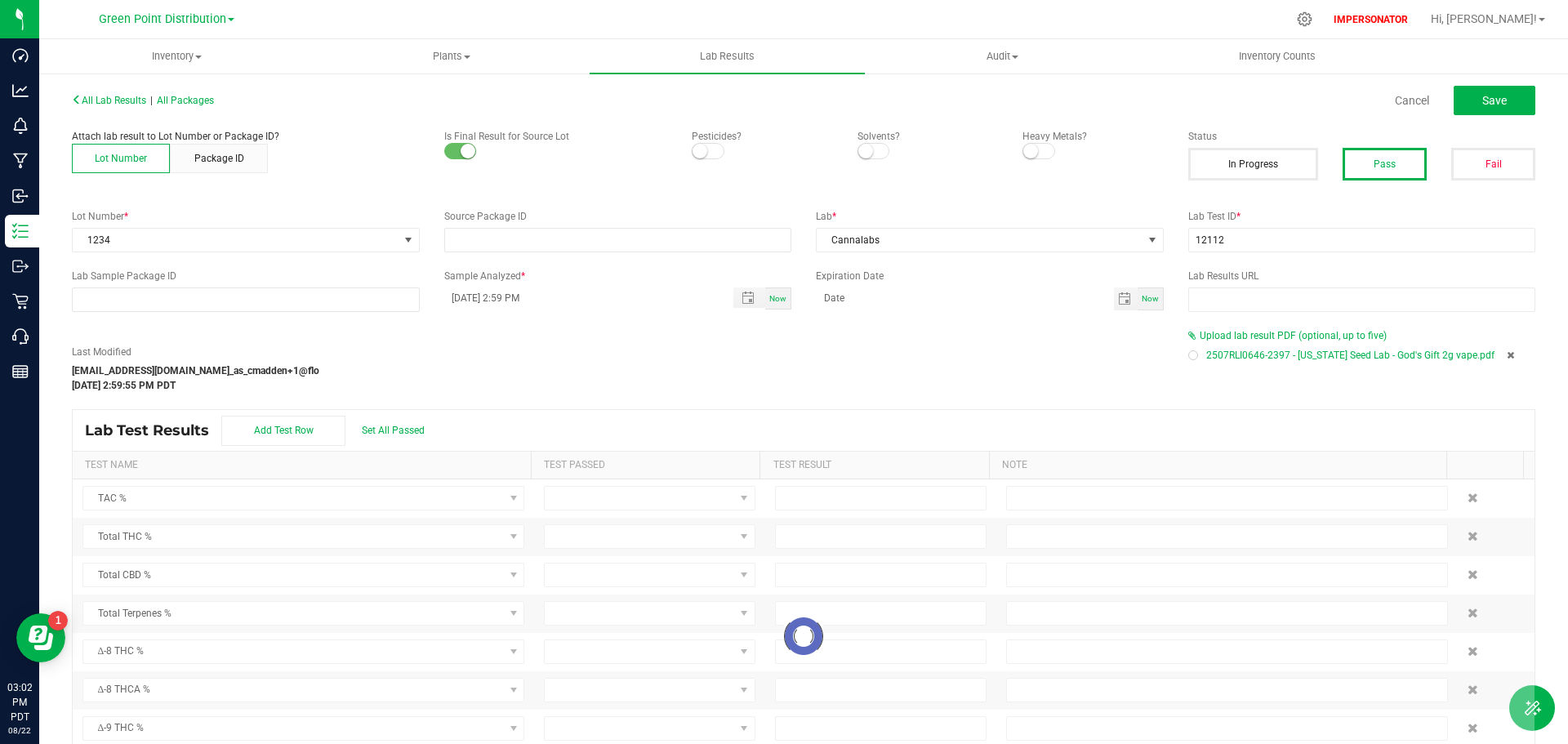
type input "0.0065"
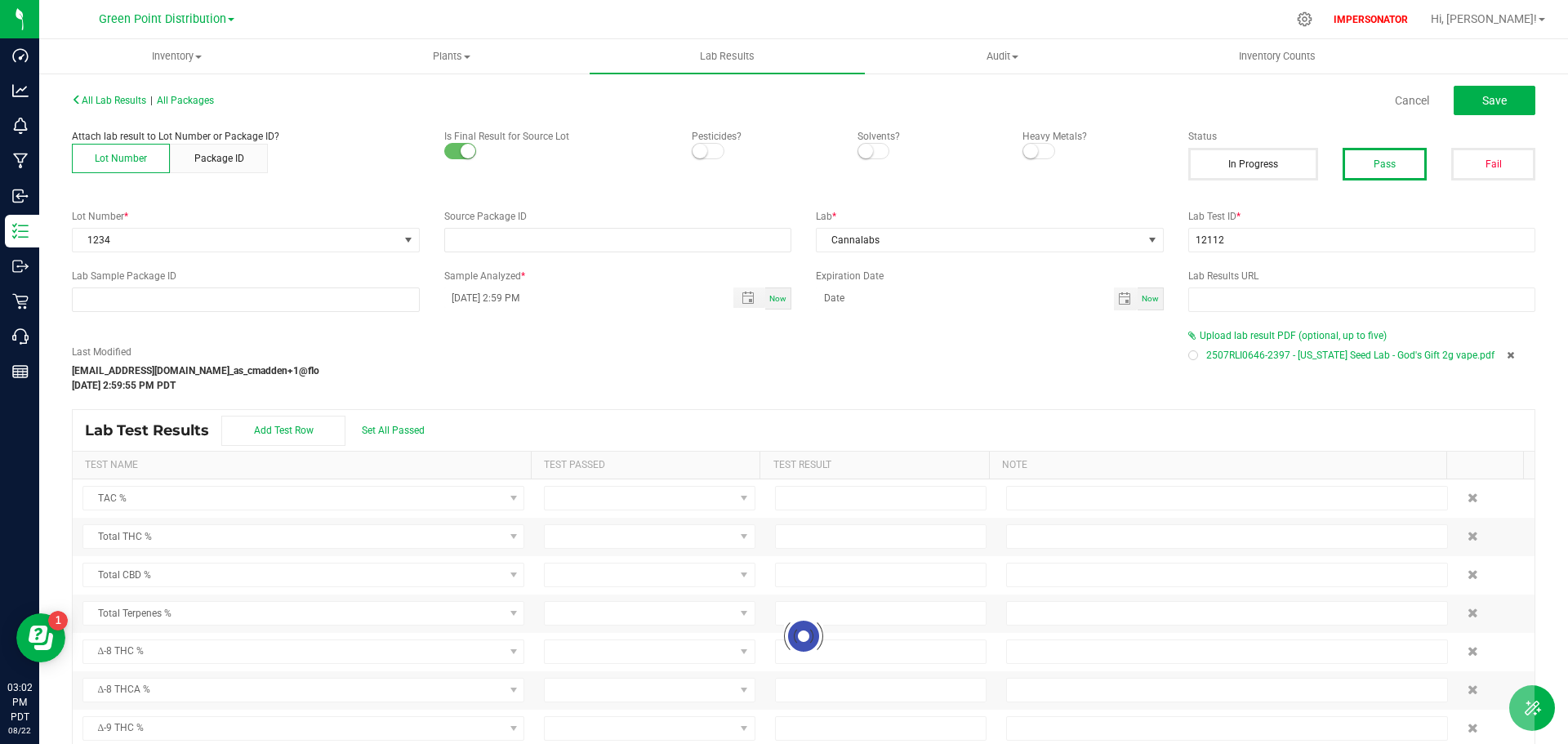
type input "0.0065"
type input "0.0021"
type input "0.0104"
type input "0.0065"
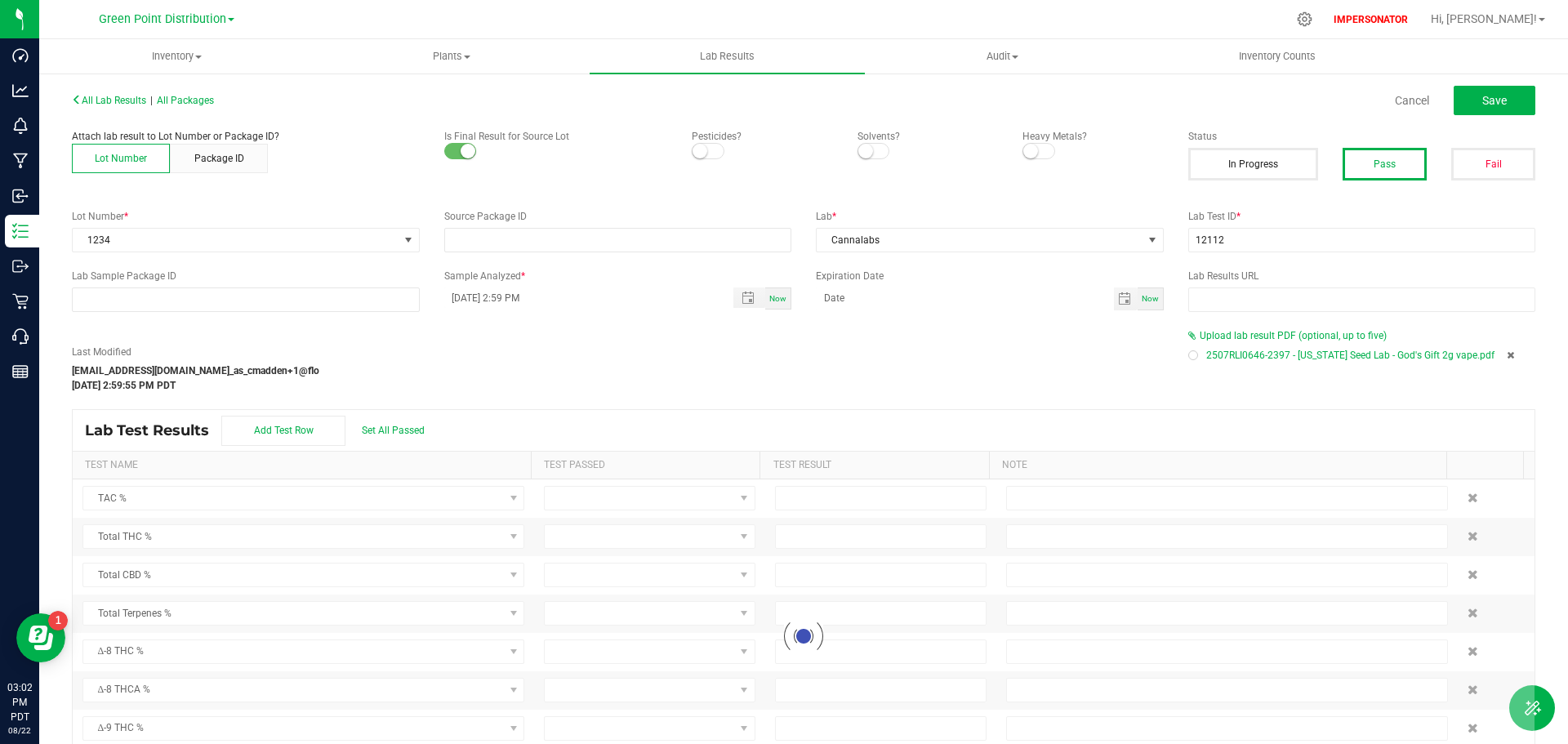
type input "0.0065"
type input "0.0052"
type input "0.0065"
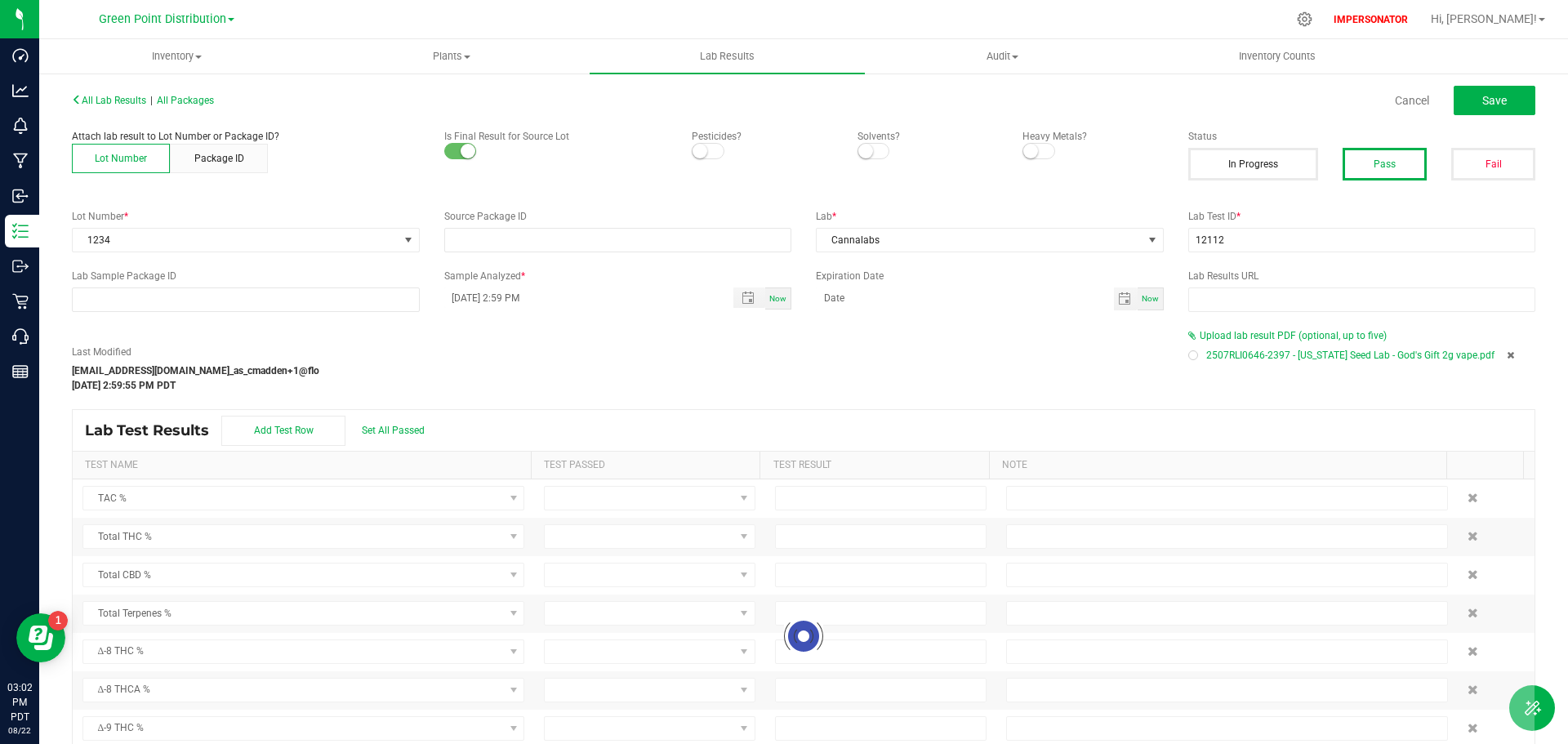
type input "0.0021"
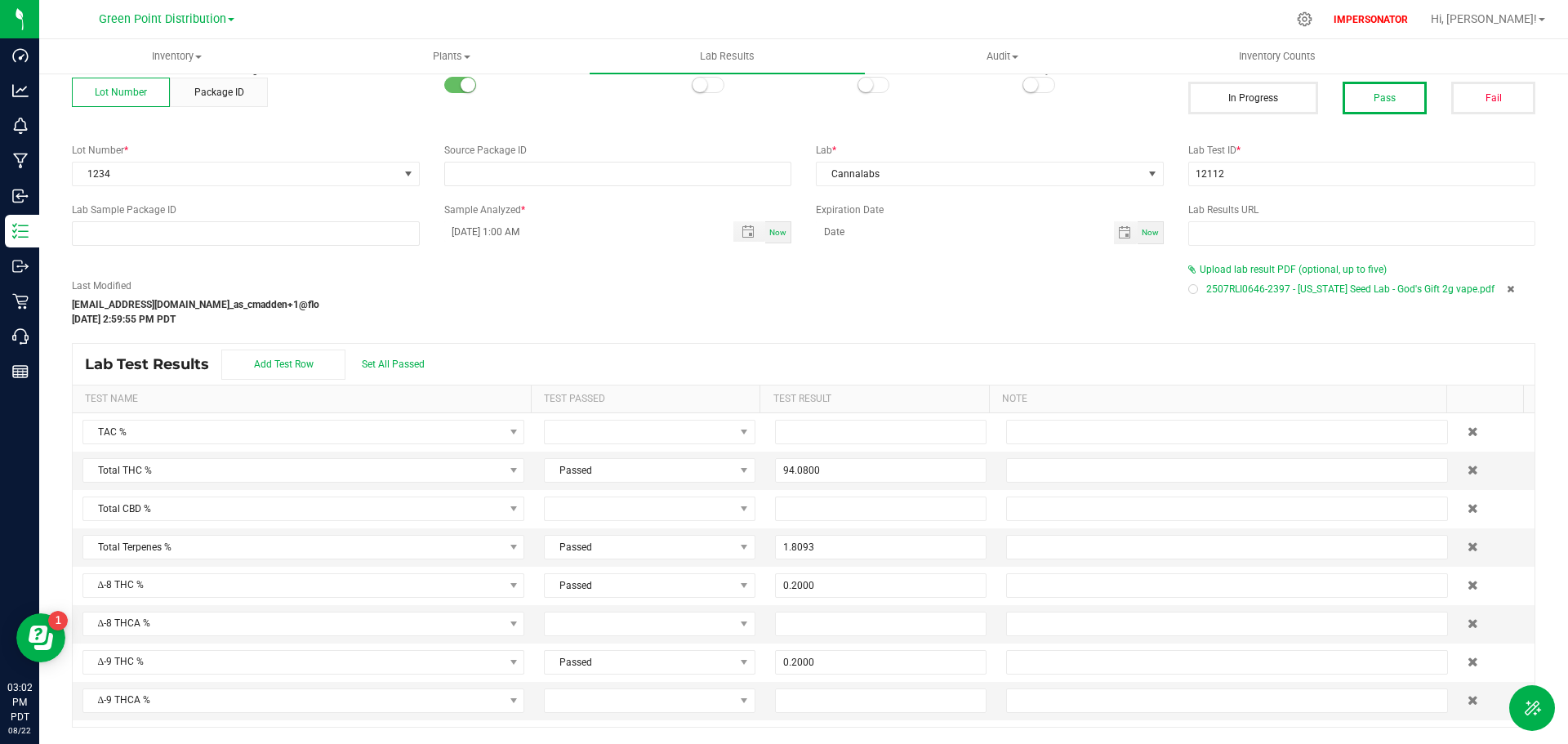
click at [1507, 289] on icon at bounding box center [1510, 290] width 7 height 10
click at [1260, 266] on span "Upload lab result PDF (optional, up to five)" at bounding box center [1293, 270] width 187 height 12
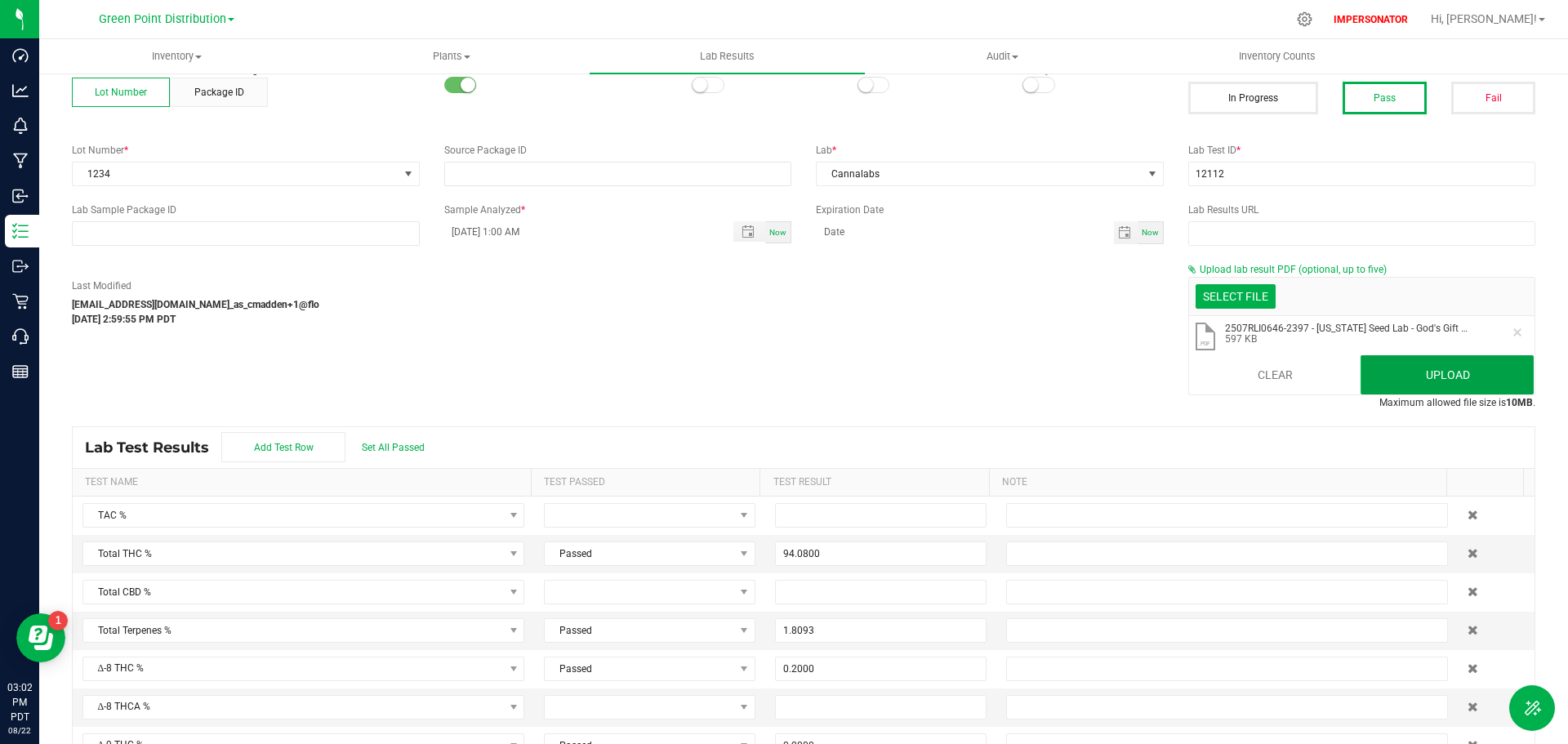
click at [1385, 374] on button "Upload" at bounding box center [1448, 375] width 173 height 40
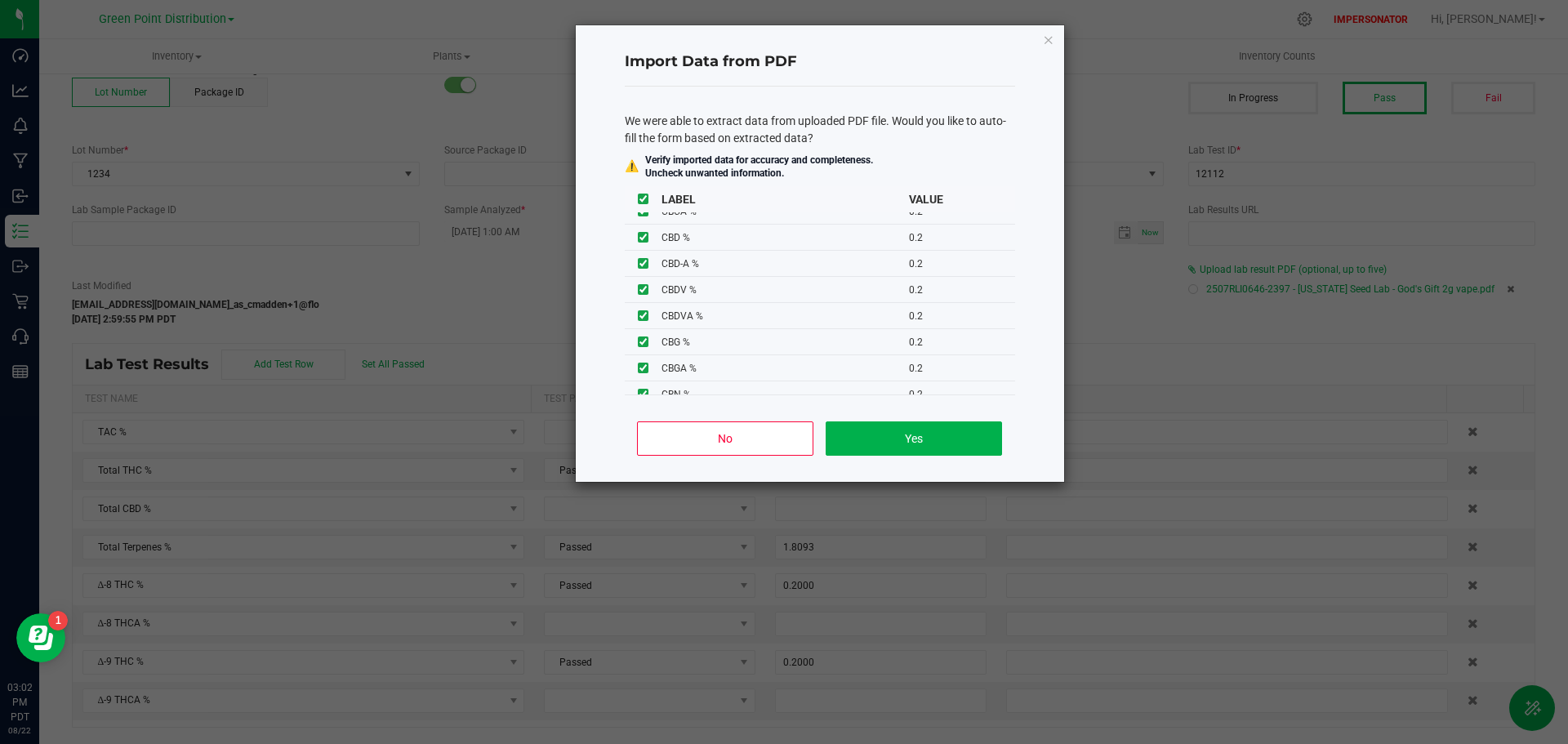
scroll to position [408, 0]
